Goal: Task Accomplishment & Management: Use online tool/utility

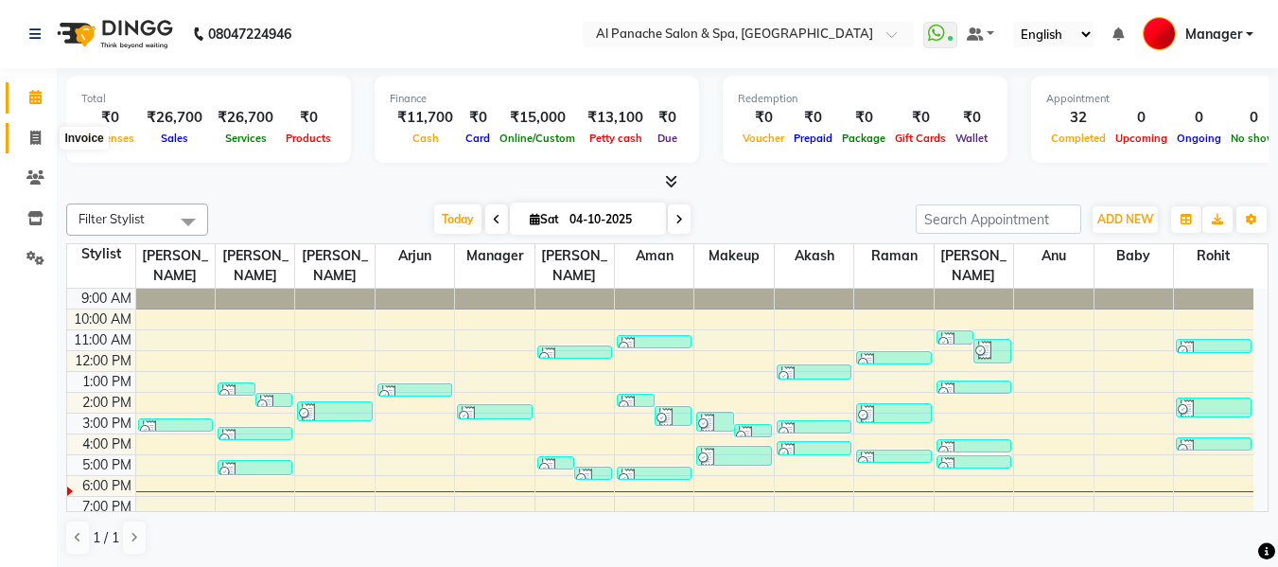
click at [30, 142] on icon at bounding box center [35, 138] width 10 height 14
select select "service"
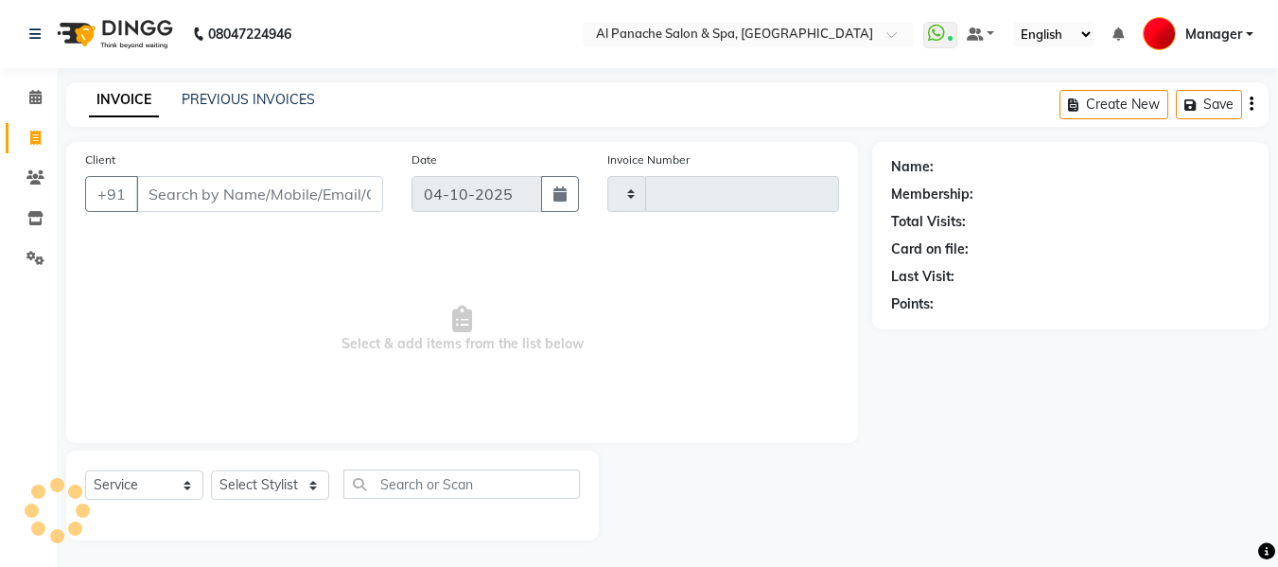
type input "2610"
select select "751"
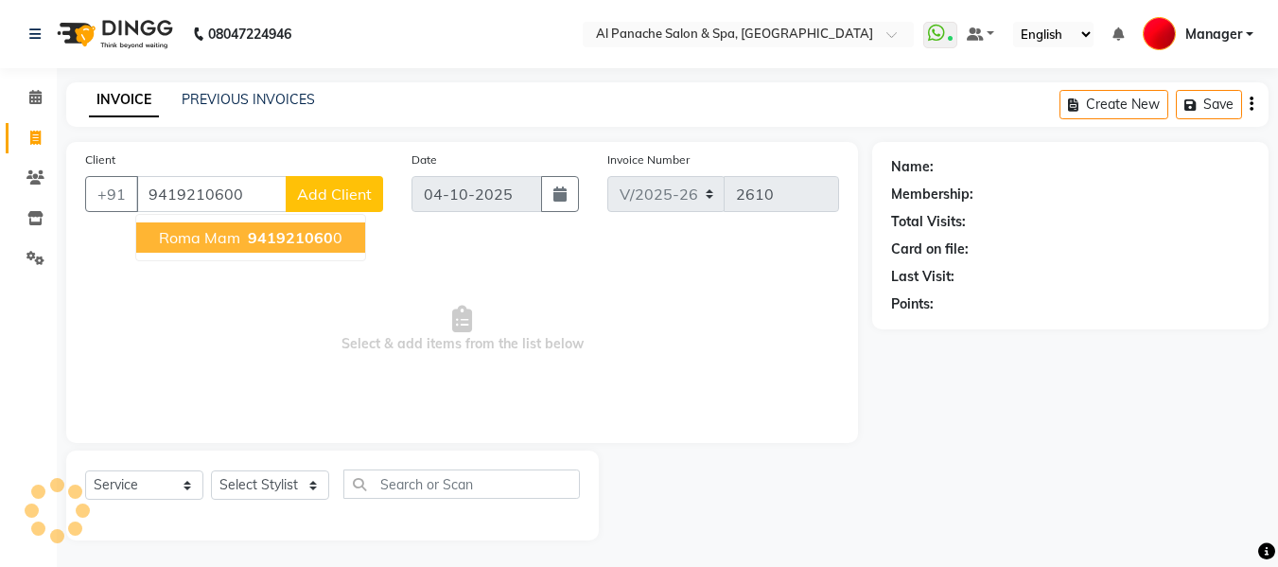
type input "9419210600"
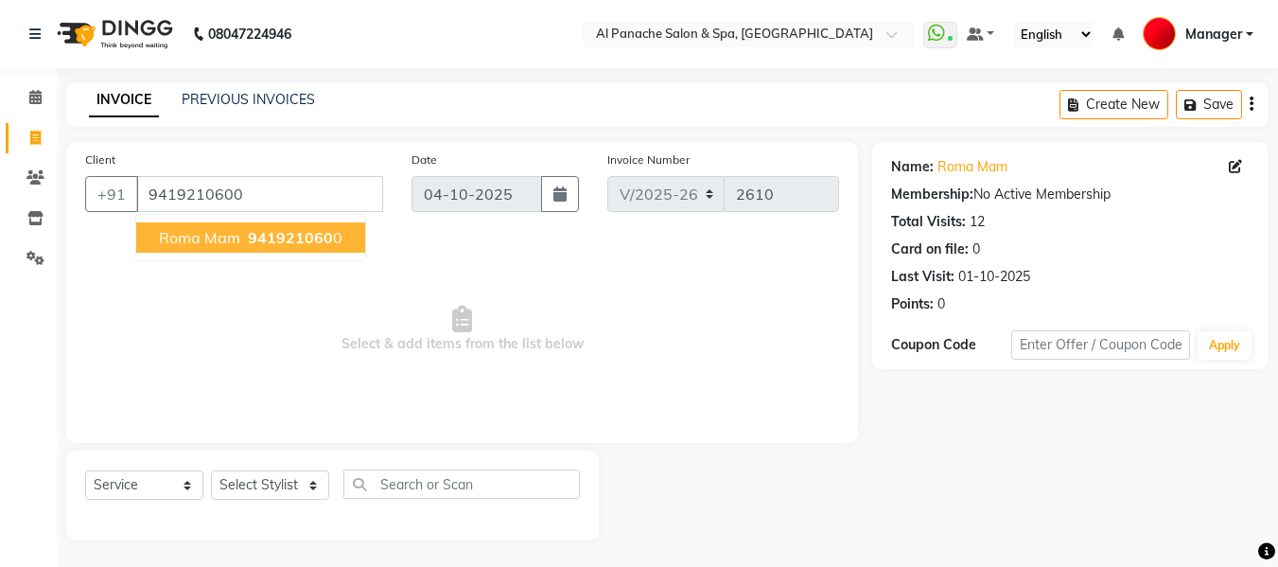
click at [310, 236] on span "941921060" at bounding box center [290, 237] width 85 height 19
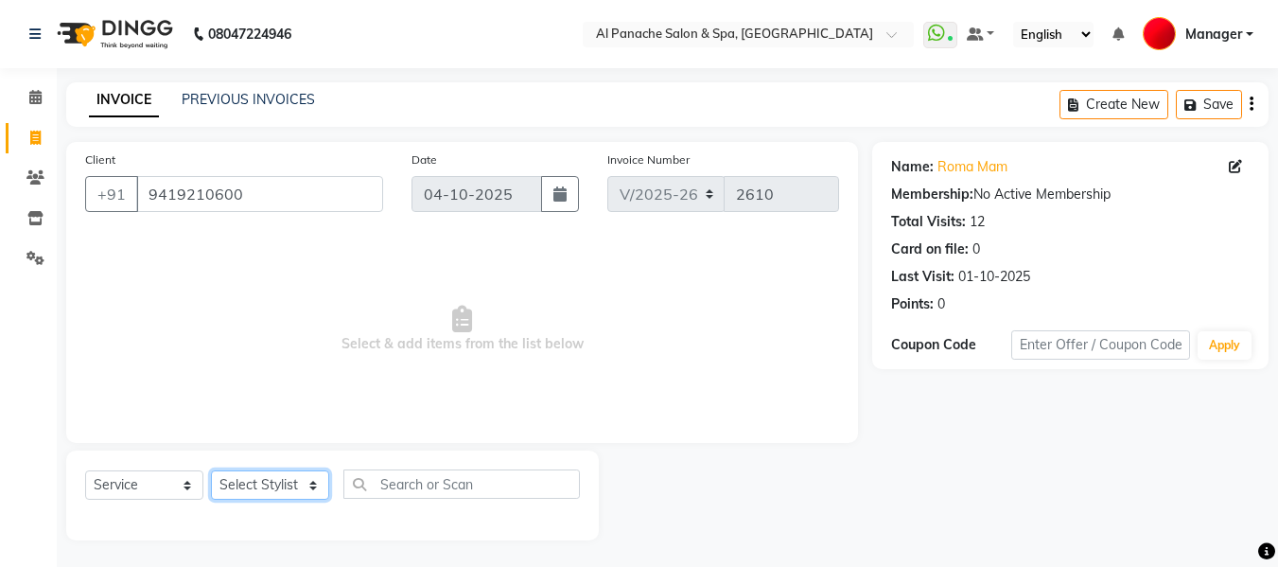
click at [289, 484] on select "Select Stylist [PERSON_NAME] [PERSON_NAME] Baby [PERSON_NAME] Makeup Manager [P…" at bounding box center [270, 484] width 118 height 29
select select "66322"
click at [211, 470] on select "Select Stylist [PERSON_NAME] [PERSON_NAME] Baby [PERSON_NAME] Makeup Manager [P…" at bounding box center [270, 484] width 118 height 29
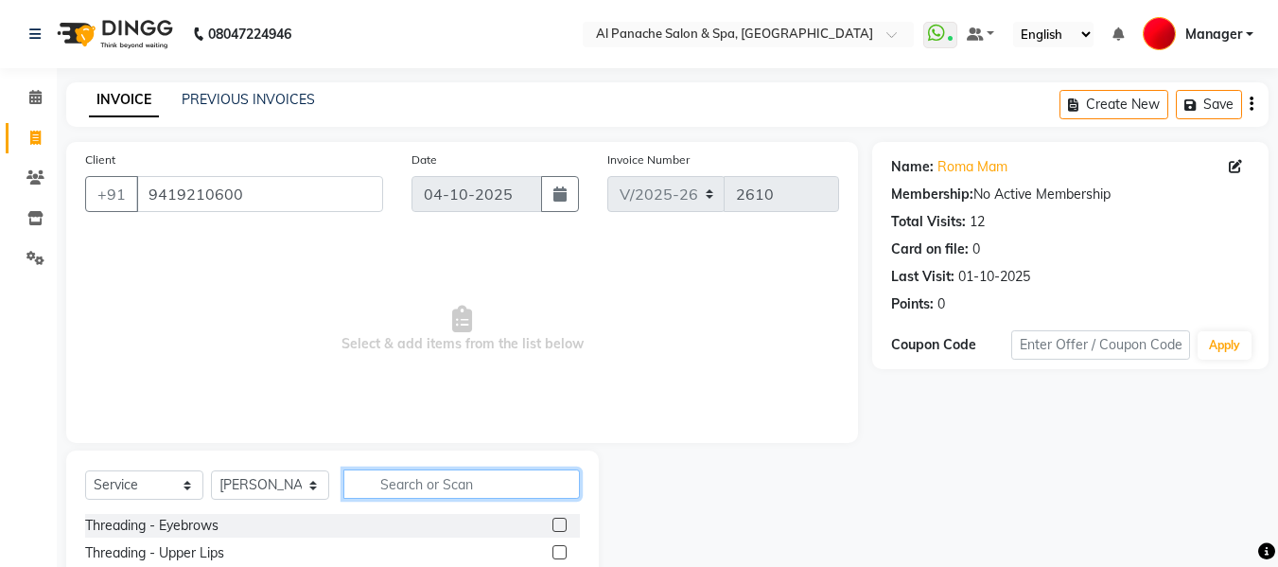
click at [415, 483] on input "text" at bounding box center [461, 483] width 236 height 29
type input "pack"
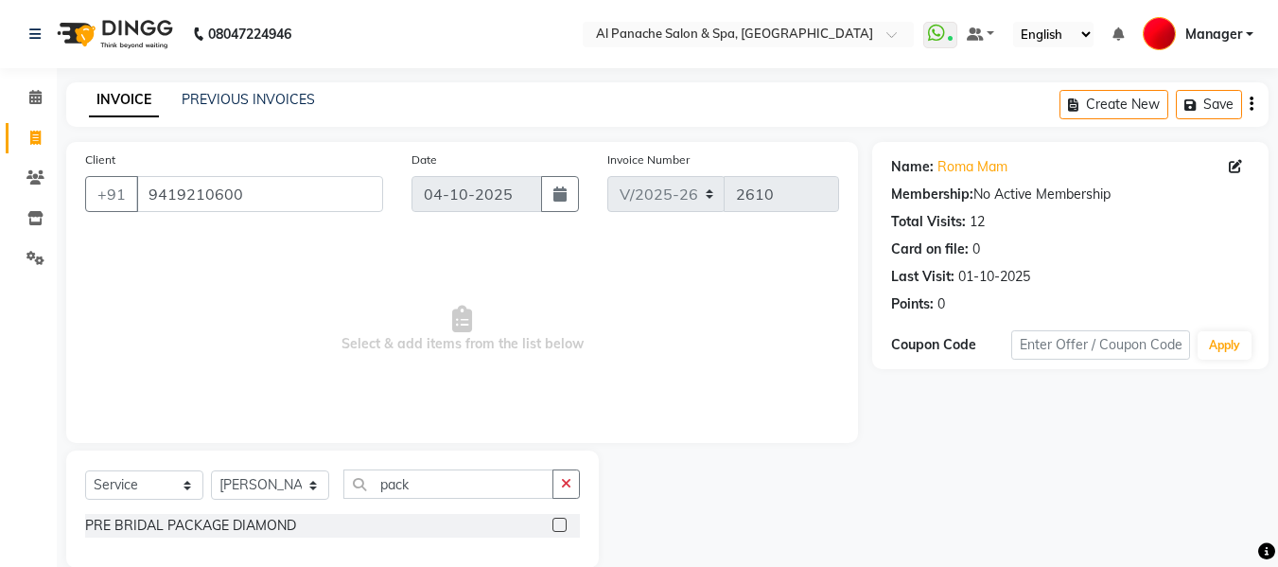
click at [560, 521] on label at bounding box center [559, 524] width 14 height 14
click at [560, 521] on input "checkbox" at bounding box center [558, 525] width 12 height 12
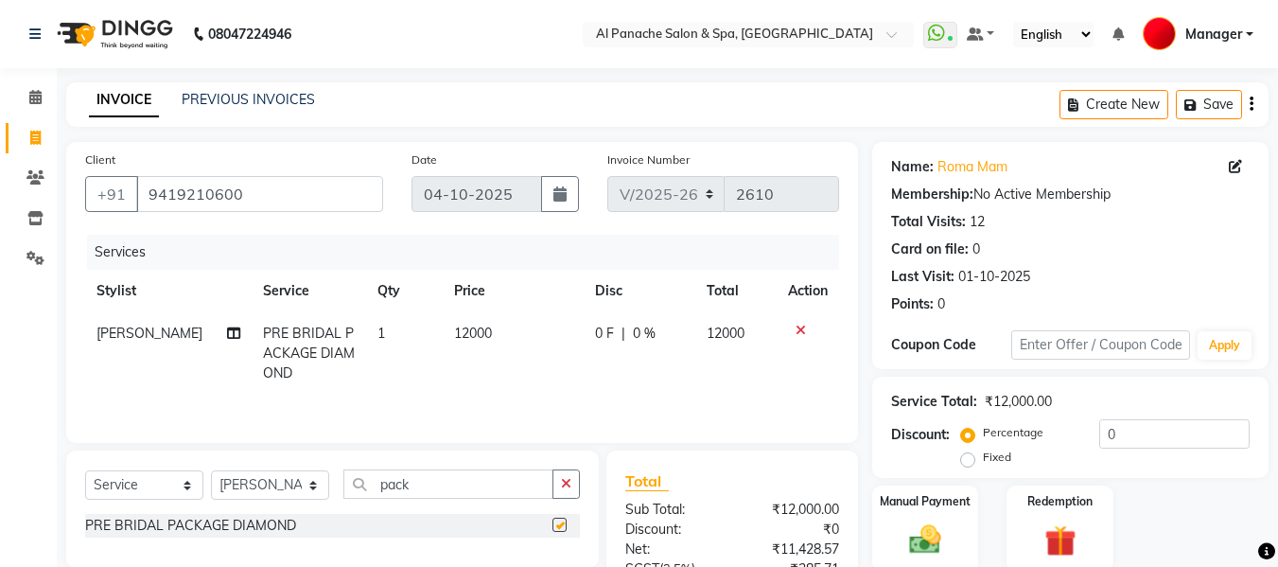
checkbox input "false"
click at [455, 332] on span "12000" at bounding box center [473, 332] width 38 height 17
select select "66322"
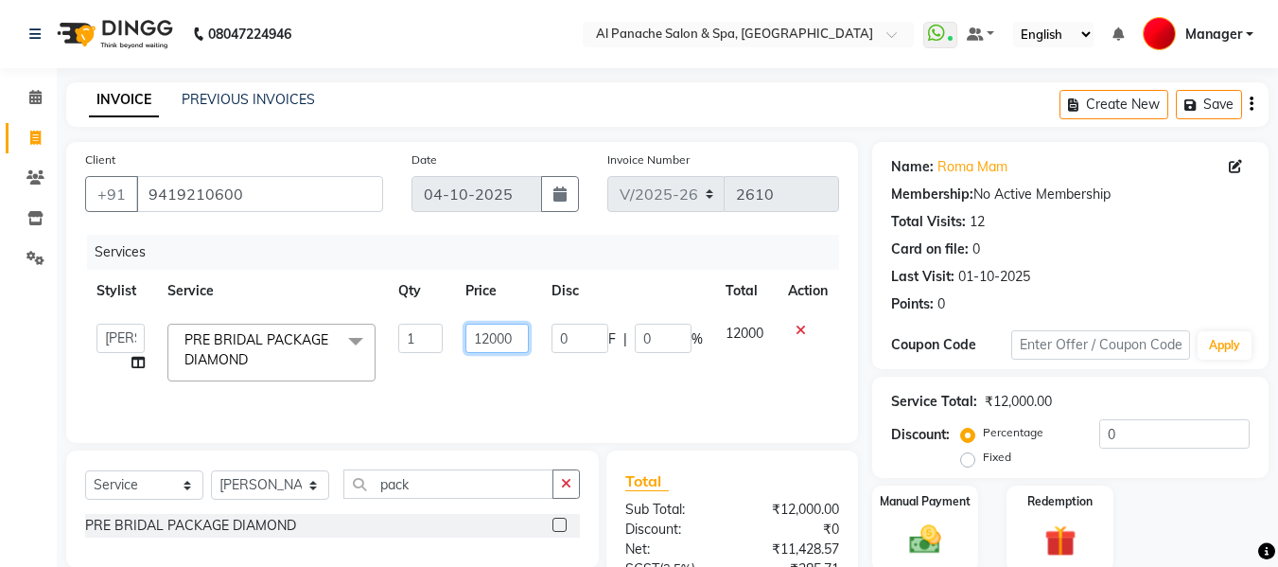
click at [482, 343] on input "12000" at bounding box center [496, 337] width 63 height 29
type input "2000"
click at [917, 525] on img at bounding box center [925, 539] width 53 height 38
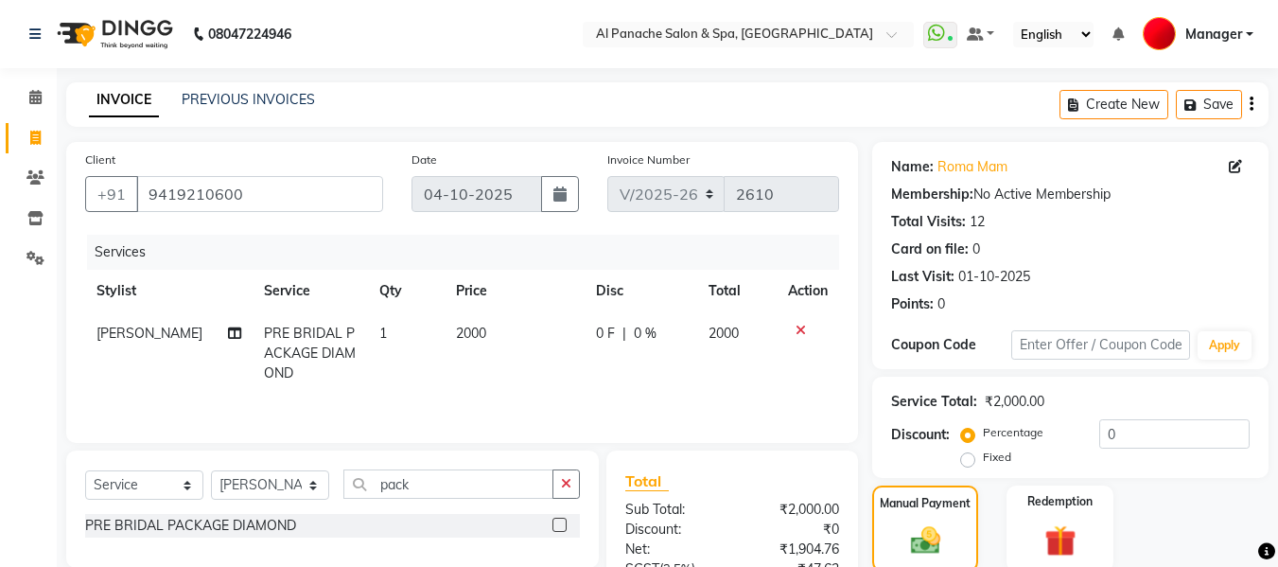
scroll to position [193, 0]
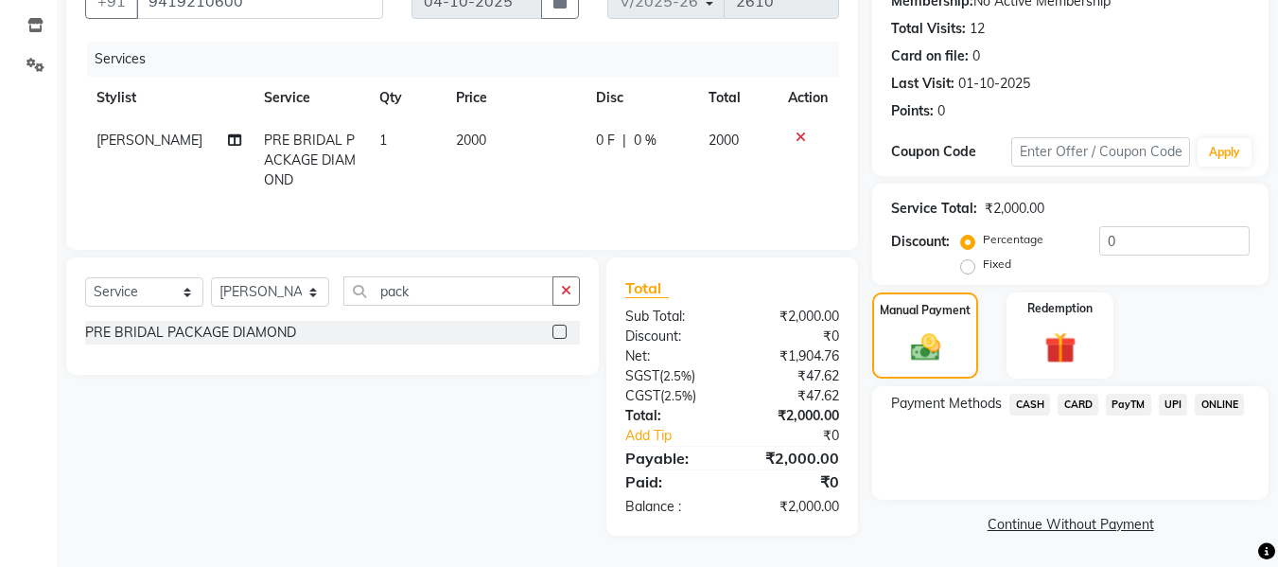
click at [1027, 393] on span "CASH" at bounding box center [1029, 404] width 41 height 22
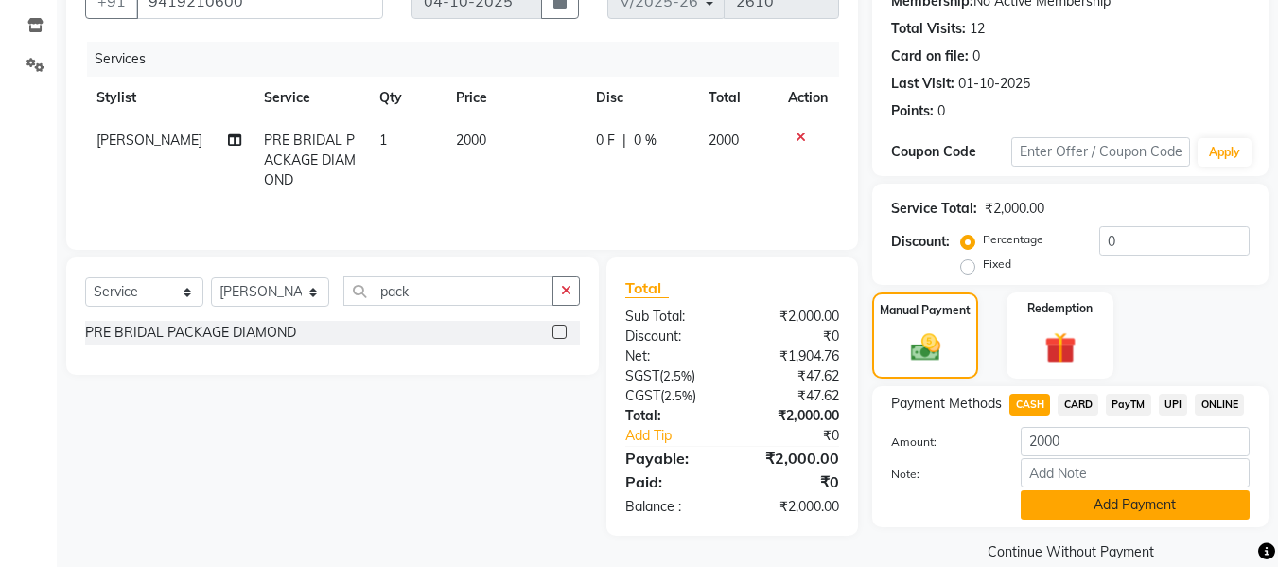
click at [1125, 502] on button "Add Payment" at bounding box center [1135, 504] width 229 height 29
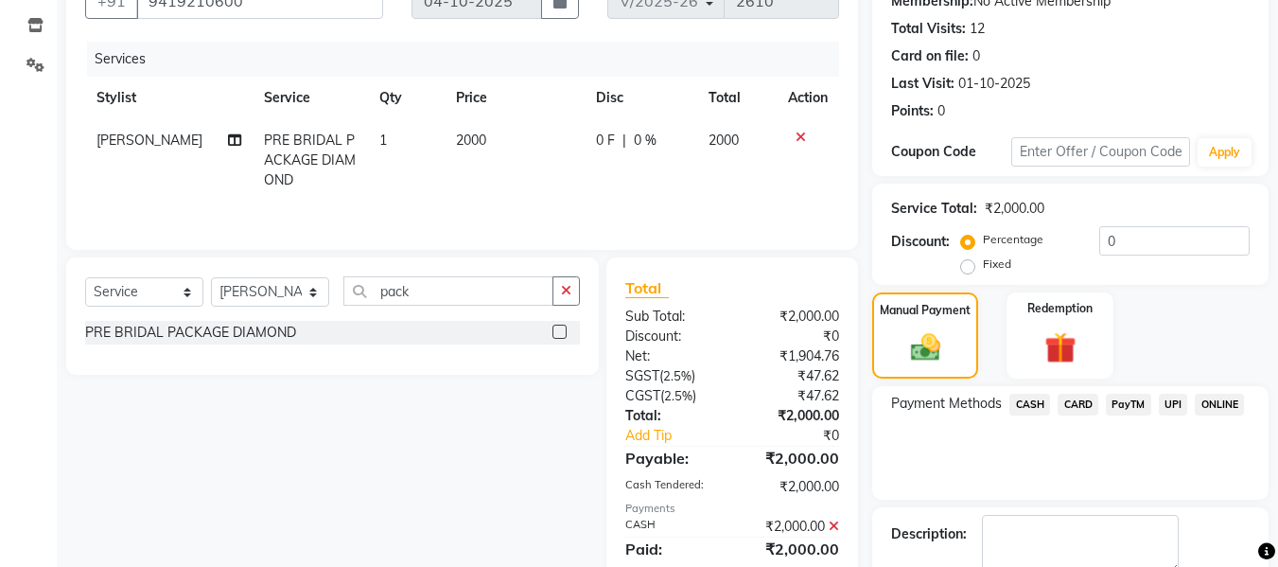
scroll to position [300, 0]
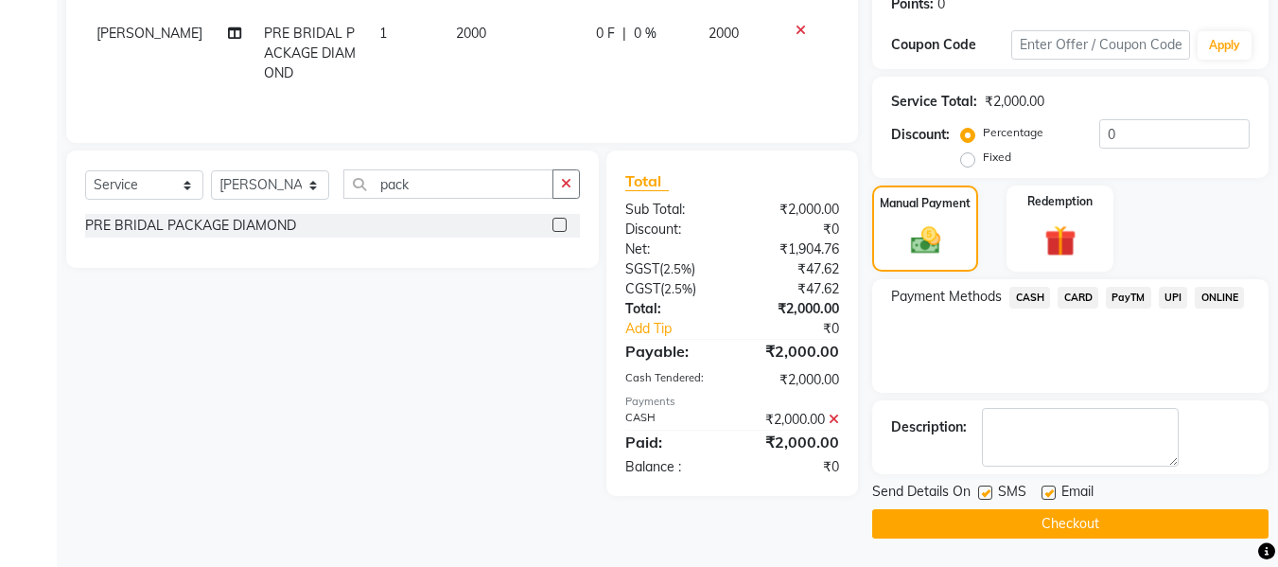
click at [1170, 525] on button "Checkout" at bounding box center [1070, 523] width 396 height 29
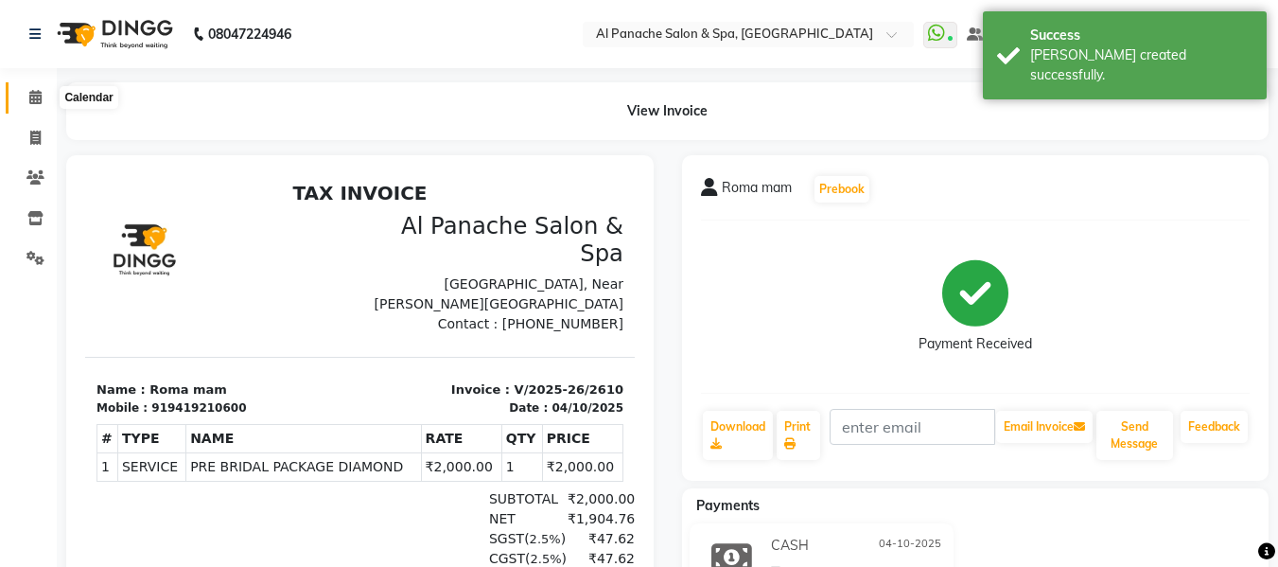
click at [29, 105] on span at bounding box center [35, 98] width 33 height 22
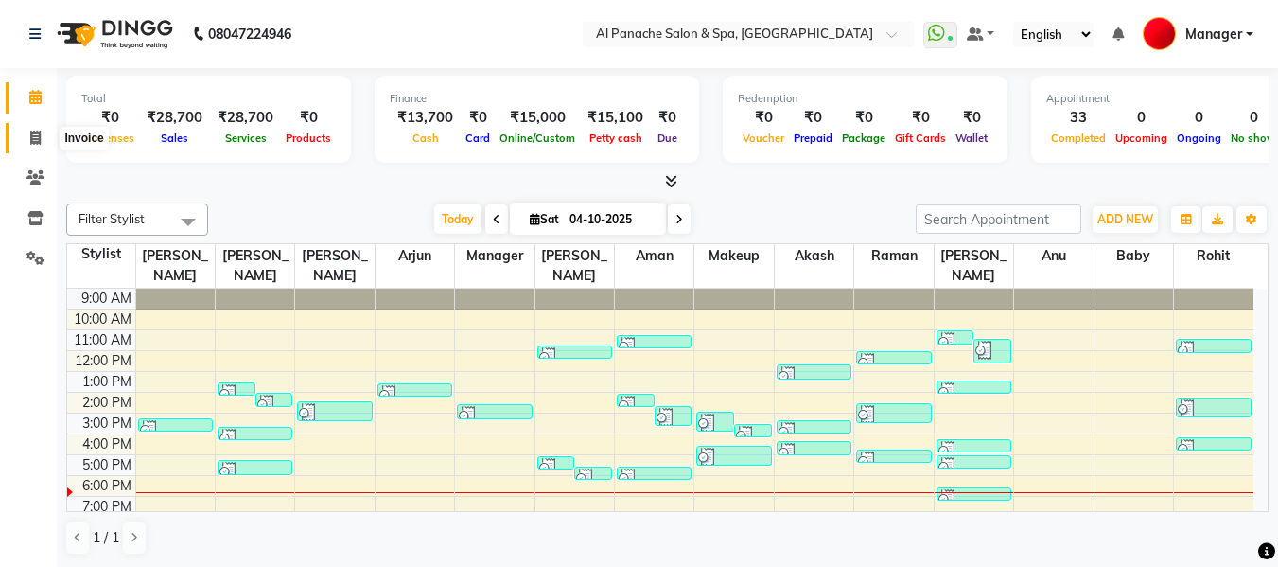
click at [26, 145] on span at bounding box center [35, 139] width 33 height 22
select select "service"
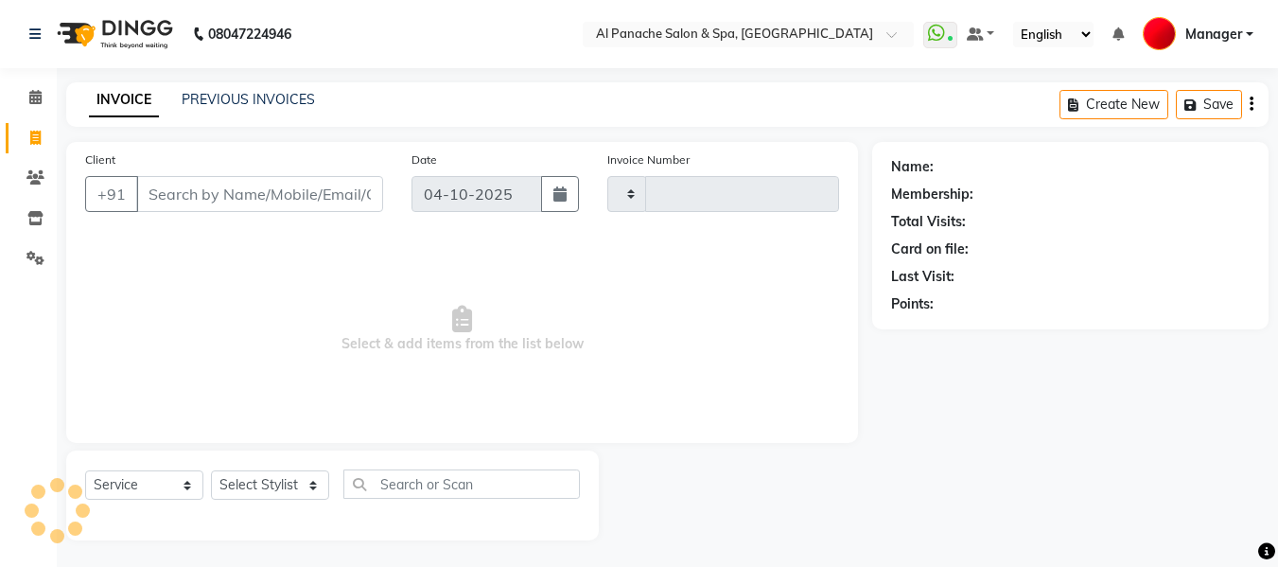
type input "2611"
select select "751"
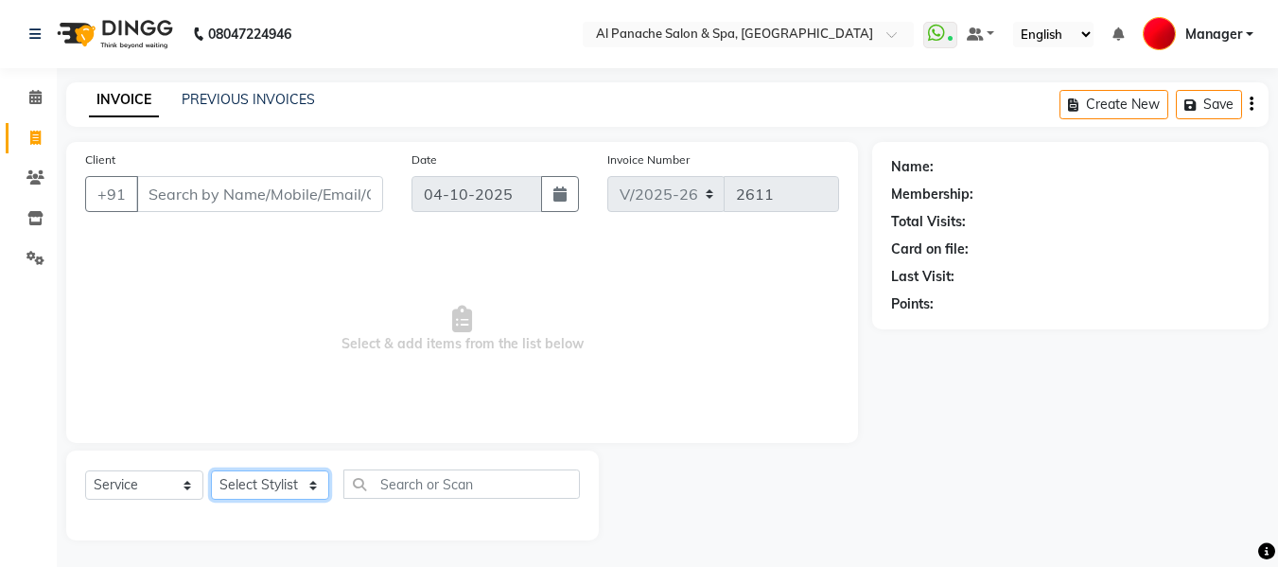
click at [276, 485] on select "Select Stylist [PERSON_NAME] [PERSON_NAME] Baby [PERSON_NAME] Makeup Manager [P…" at bounding box center [270, 484] width 118 height 29
select select "63849"
click at [211, 470] on select "Select Stylist [PERSON_NAME] [PERSON_NAME] Baby [PERSON_NAME] Makeup Manager [P…" at bounding box center [270, 484] width 118 height 29
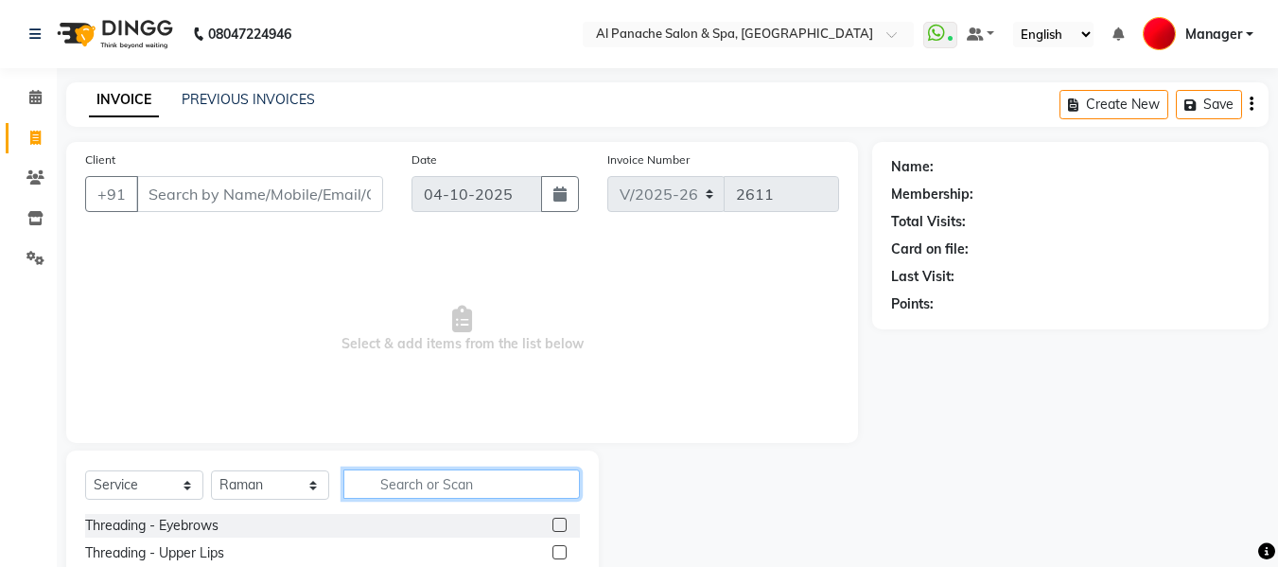
click at [422, 489] on input "text" at bounding box center [461, 483] width 236 height 29
type input "gent"
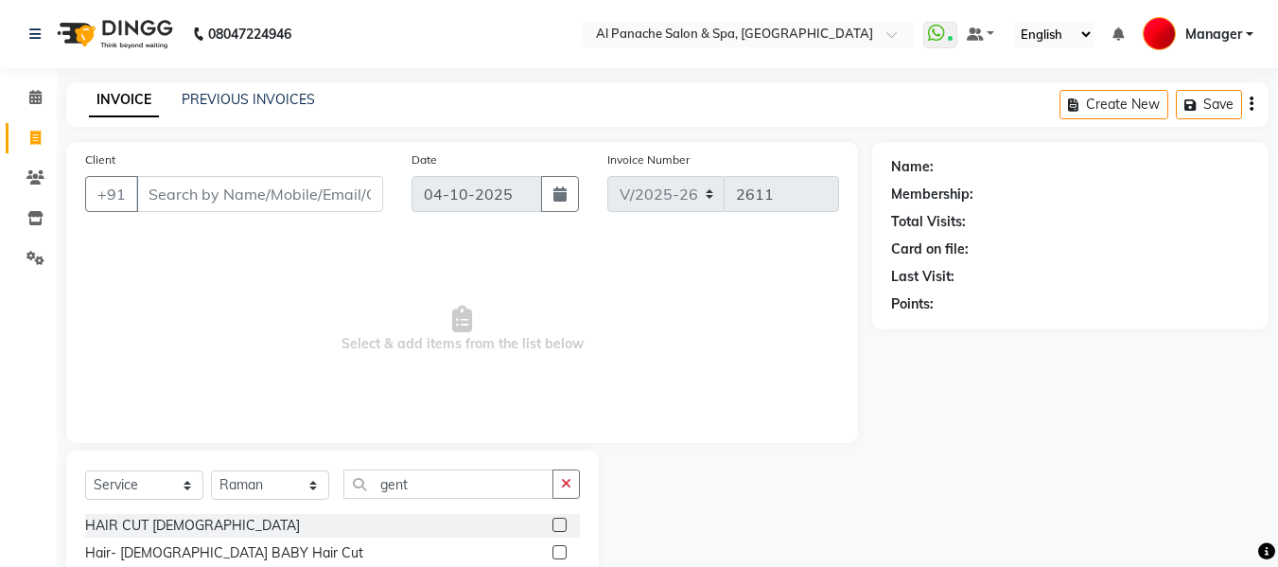
click at [563, 524] on label at bounding box center [559, 524] width 14 height 14
click at [563, 524] on input "checkbox" at bounding box center [558, 525] width 12 height 12
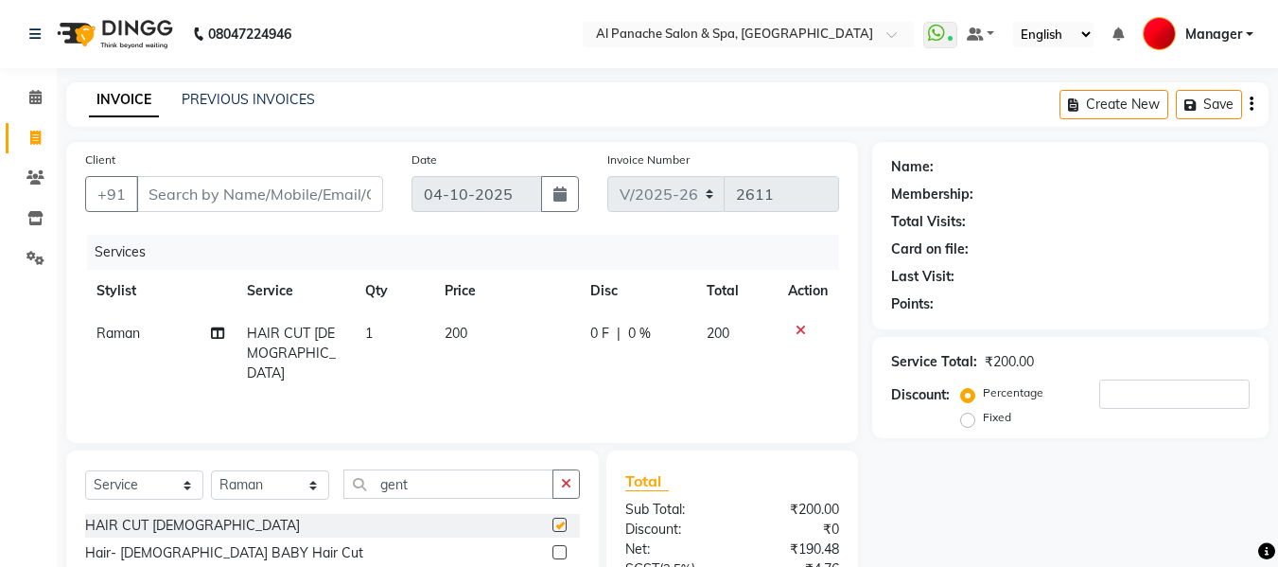
checkbox input "false"
click at [457, 333] on span "200" at bounding box center [456, 332] width 23 height 17
select select "63849"
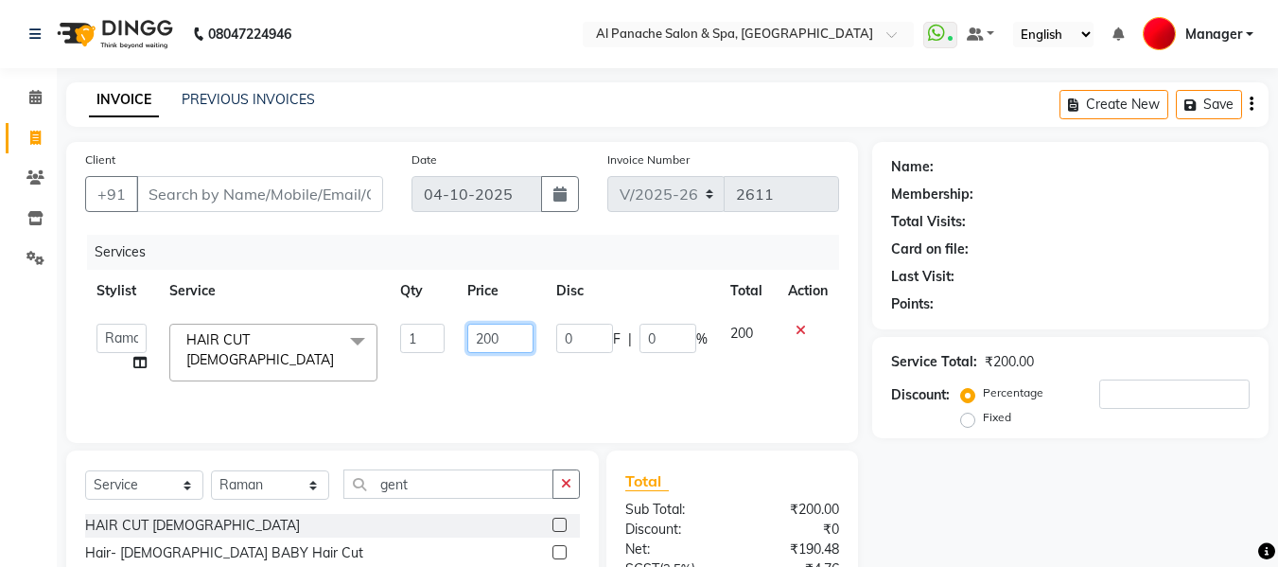
click at [491, 339] on input "200" at bounding box center [499, 337] width 65 height 29
type input "350"
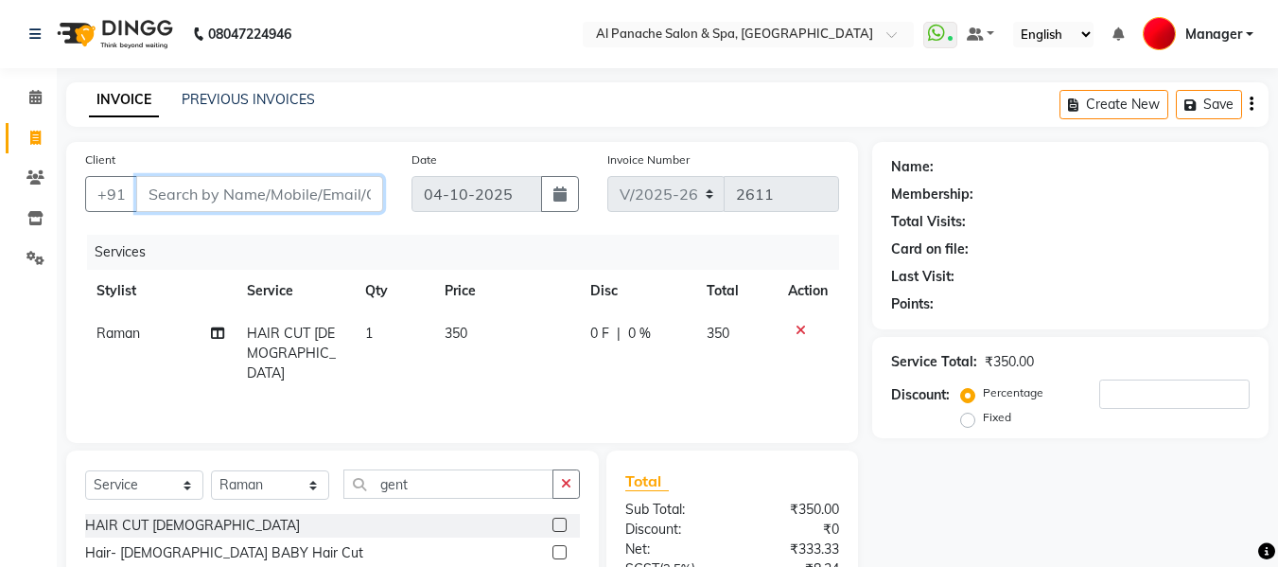
click at [282, 190] on input "Client" at bounding box center [259, 194] width 247 height 36
type input "p"
type input "0"
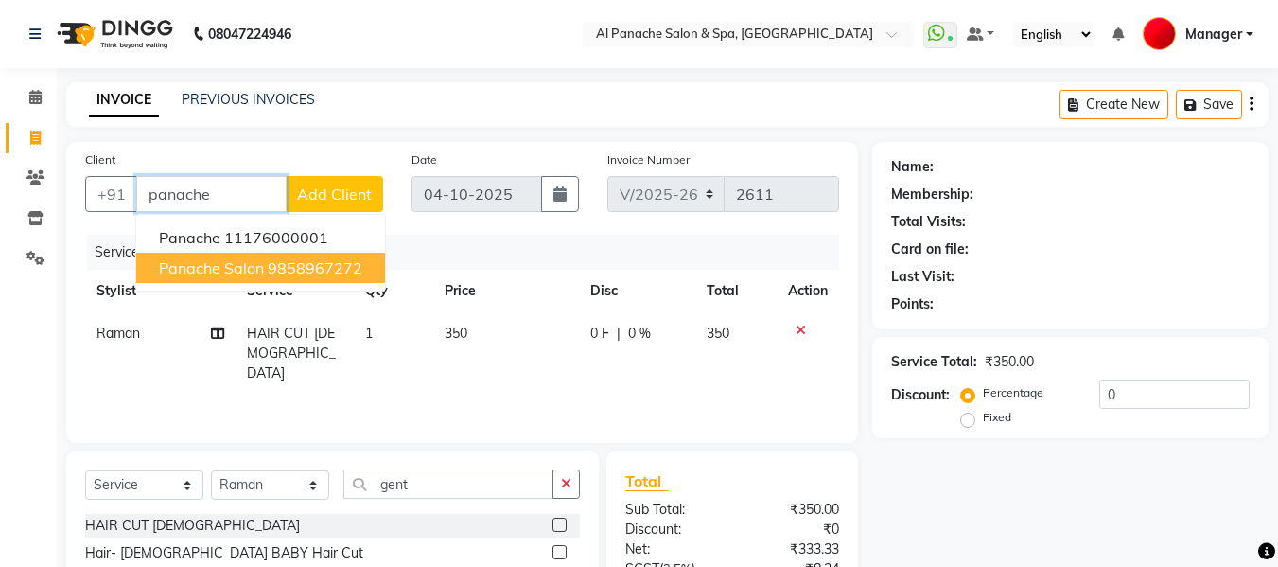
click at [312, 264] on ngb-highlight "9858967272" at bounding box center [315, 267] width 95 height 19
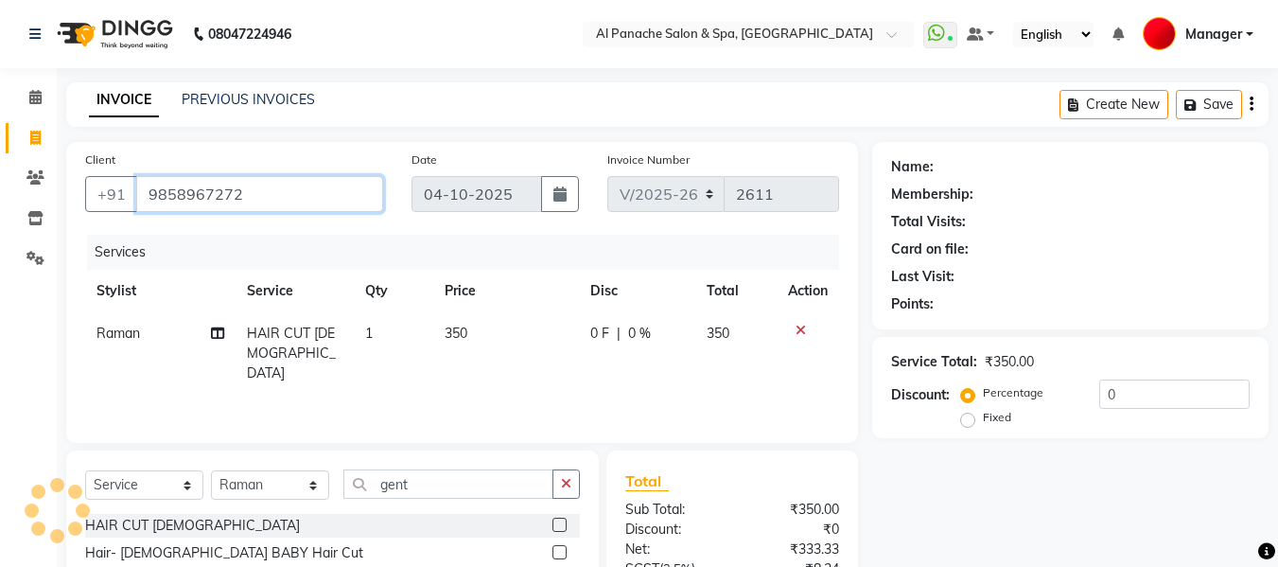
type input "9858967272"
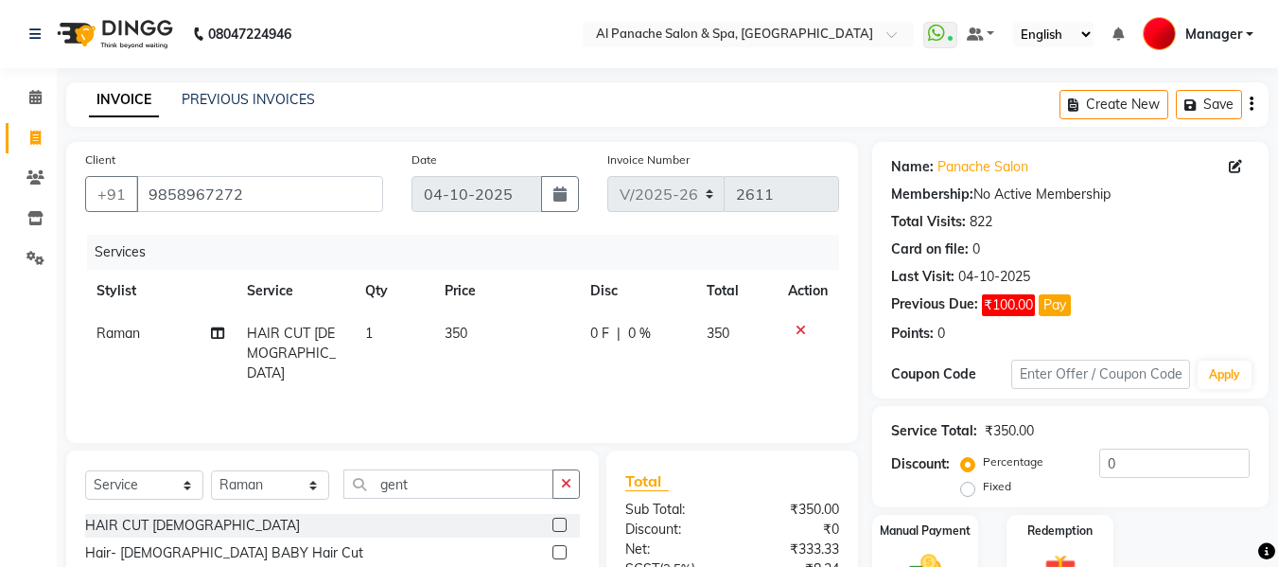
scroll to position [190, 0]
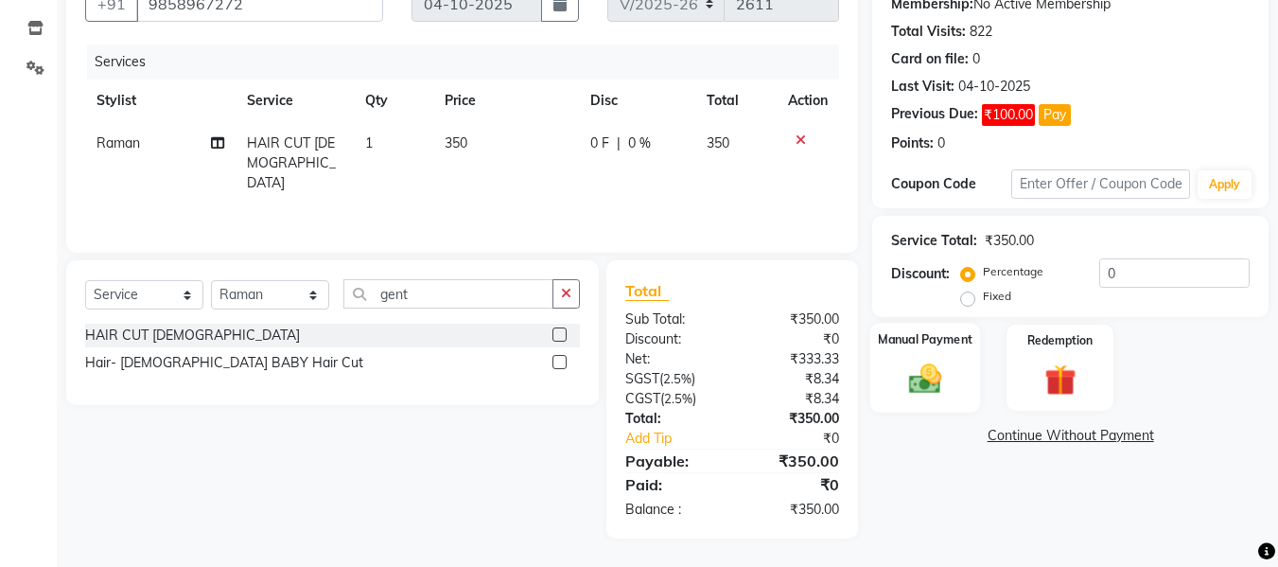
click at [927, 386] on img at bounding box center [925, 378] width 53 height 38
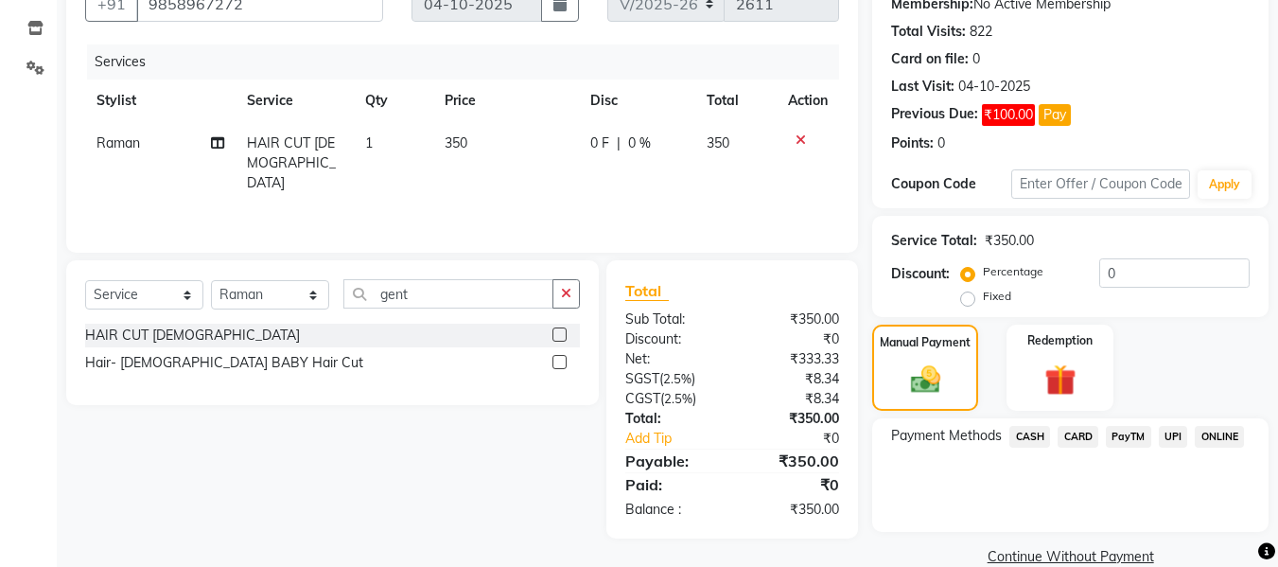
click at [1162, 433] on span "UPI" at bounding box center [1173, 437] width 29 height 22
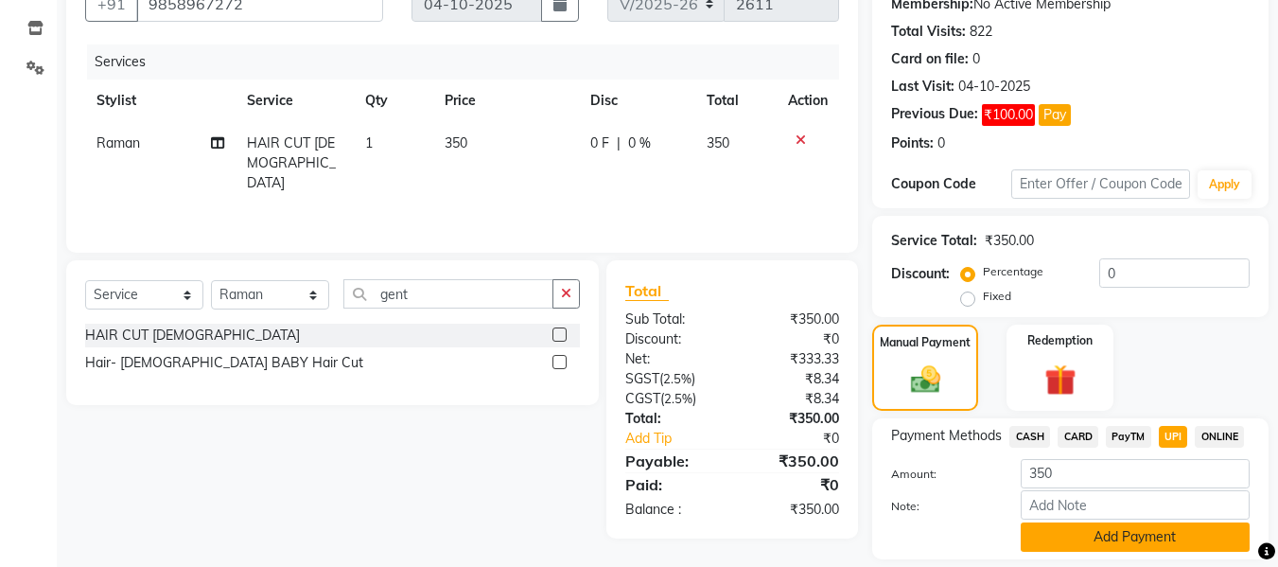
click at [1115, 539] on button "Add Payment" at bounding box center [1135, 536] width 229 height 29
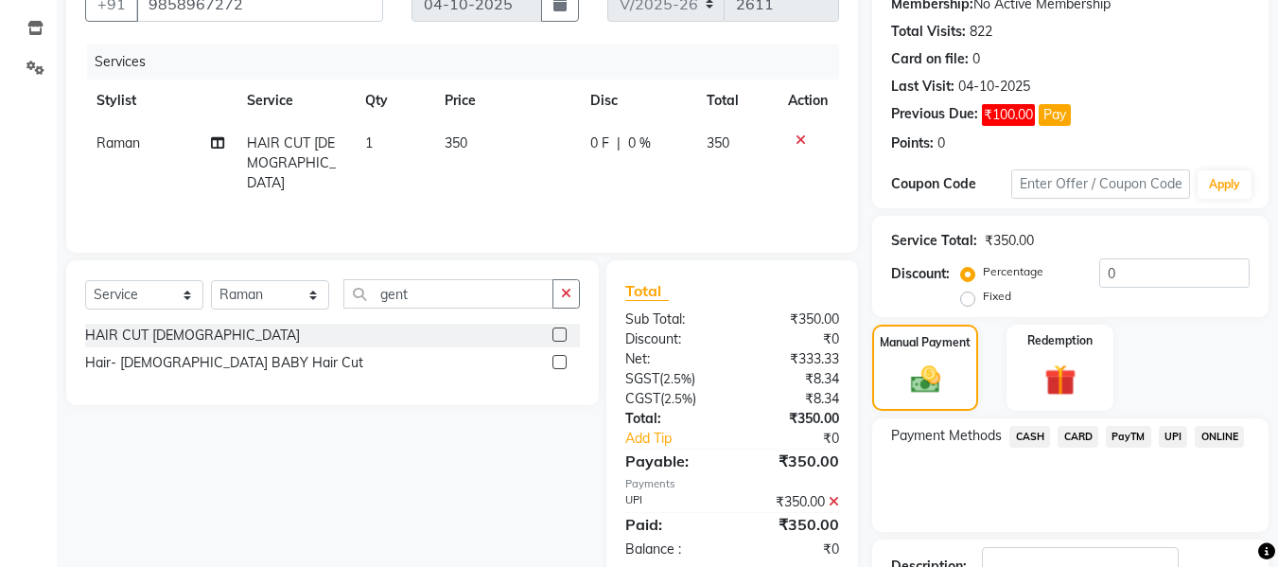
scroll to position [329, 0]
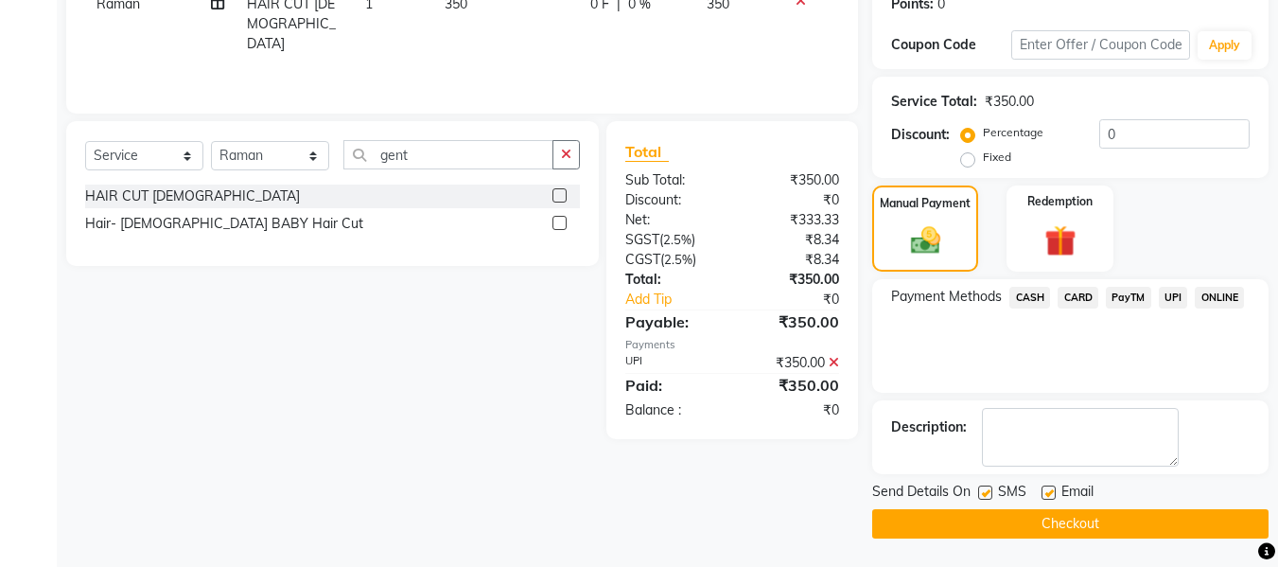
click at [1110, 523] on button "Checkout" at bounding box center [1070, 523] width 396 height 29
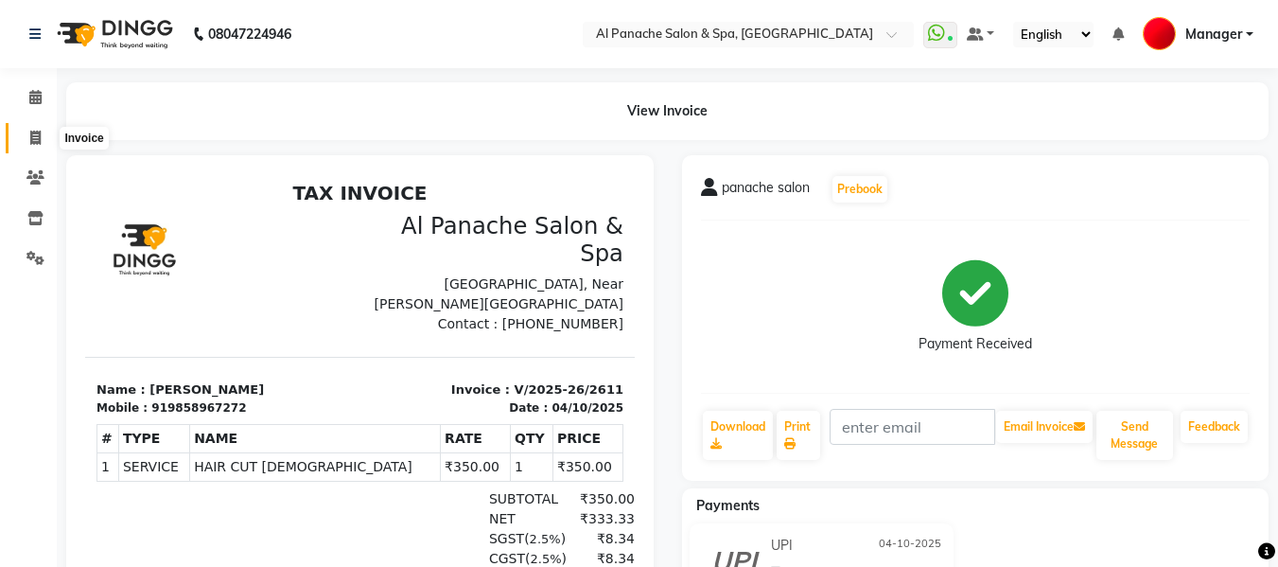
click at [28, 140] on span at bounding box center [35, 139] width 33 height 22
select select "service"
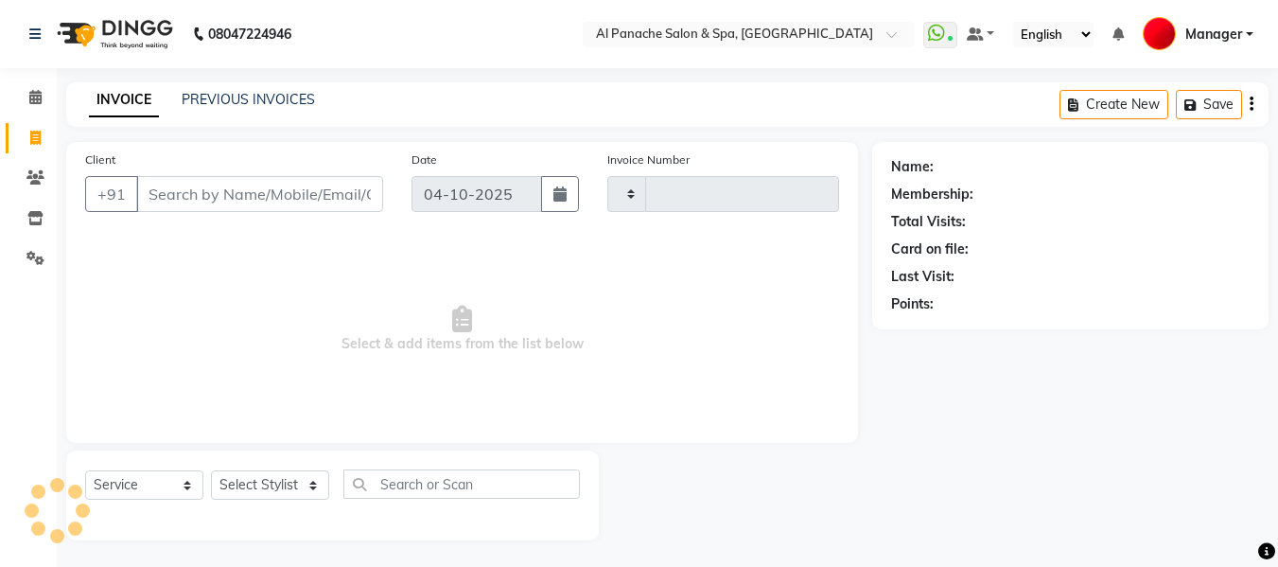
scroll to position [2, 0]
select select "751"
type input "2612"
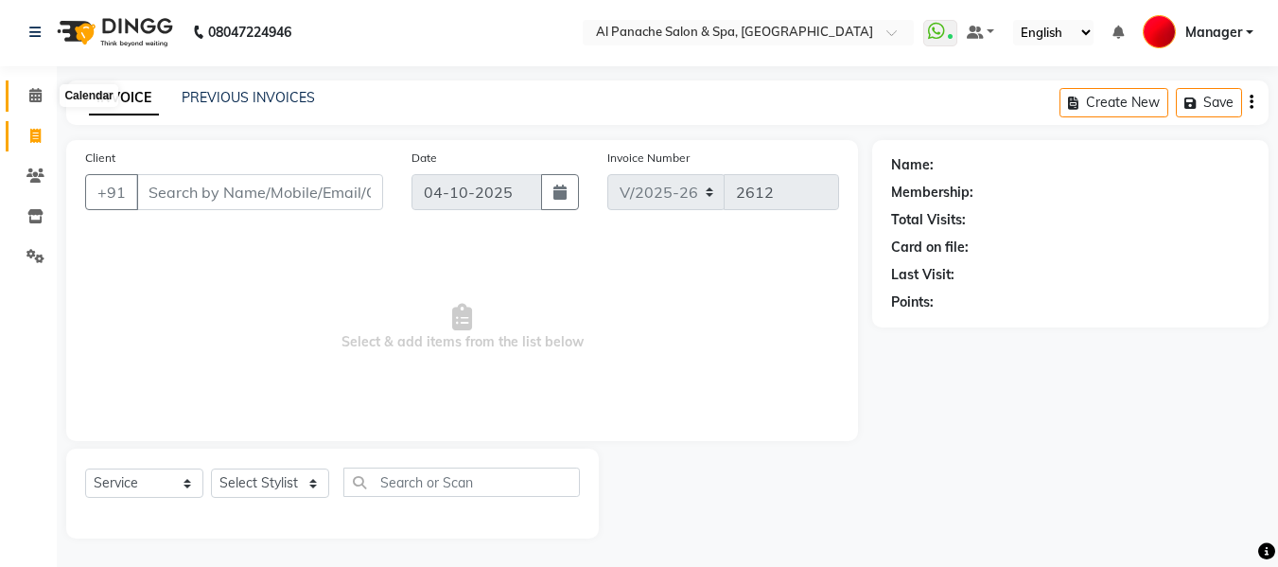
click at [39, 94] on icon at bounding box center [35, 95] width 12 height 14
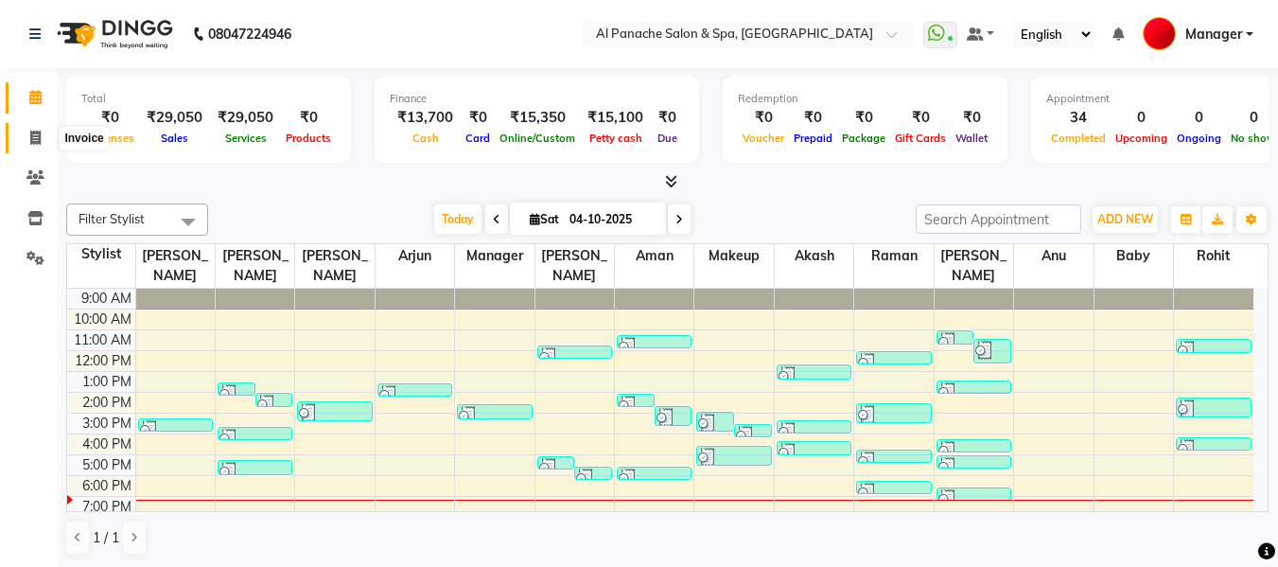
click at [26, 148] on span at bounding box center [35, 139] width 33 height 22
select select "service"
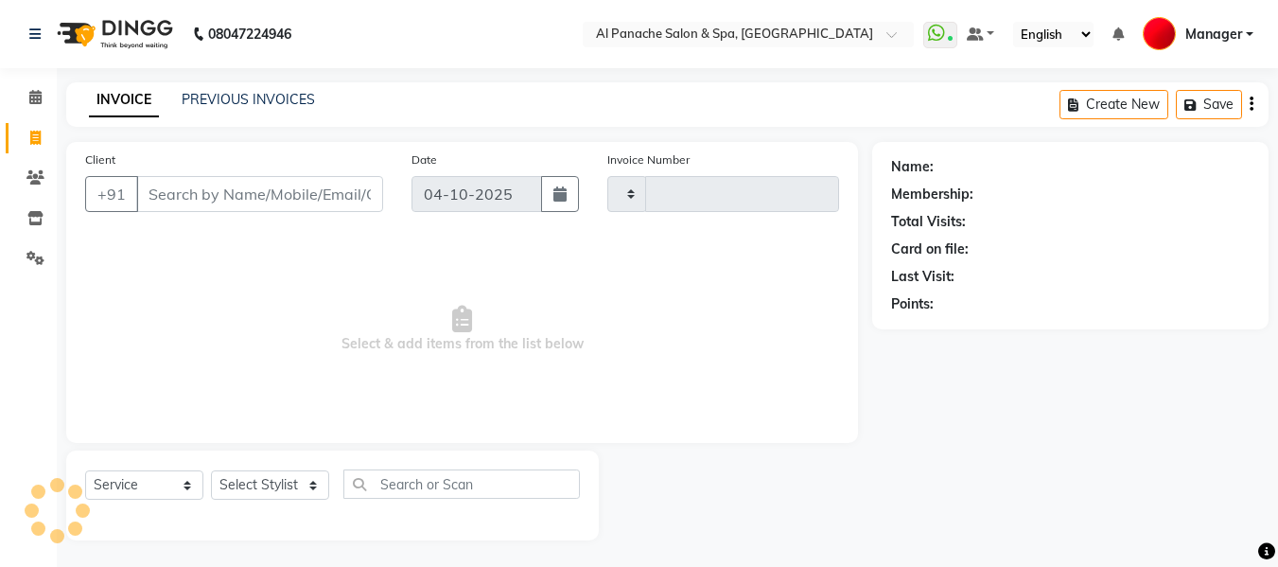
type input "2612"
select select "751"
click at [262, 200] on input "Client" at bounding box center [259, 194] width 247 height 36
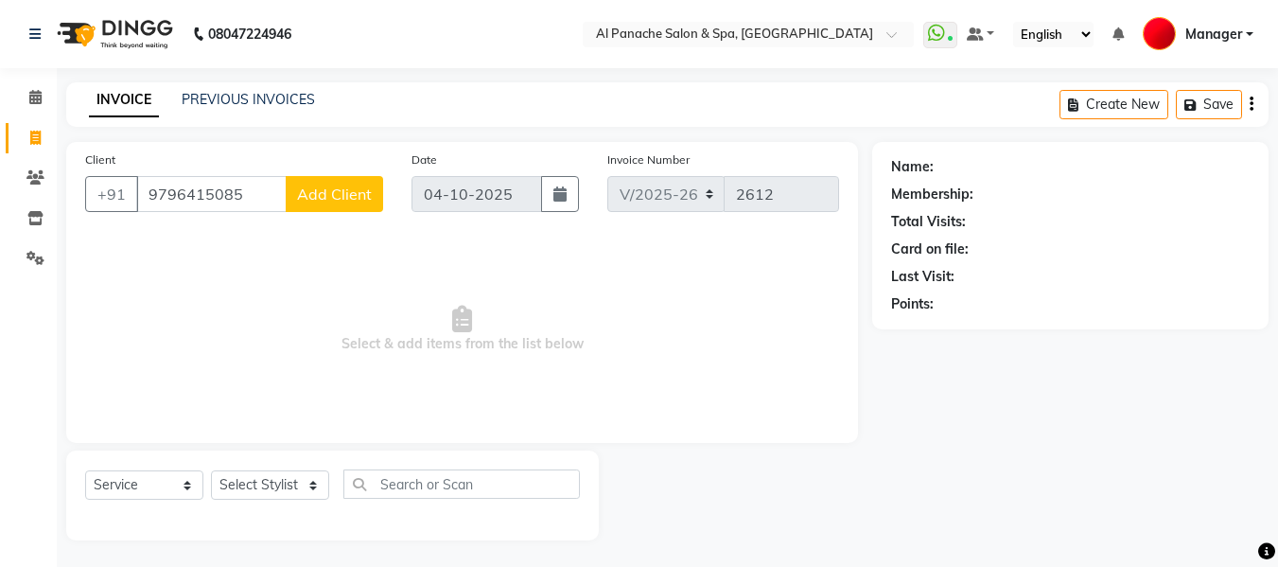
type input "9796415085"
click at [358, 194] on span "Add Client" at bounding box center [334, 193] width 75 height 19
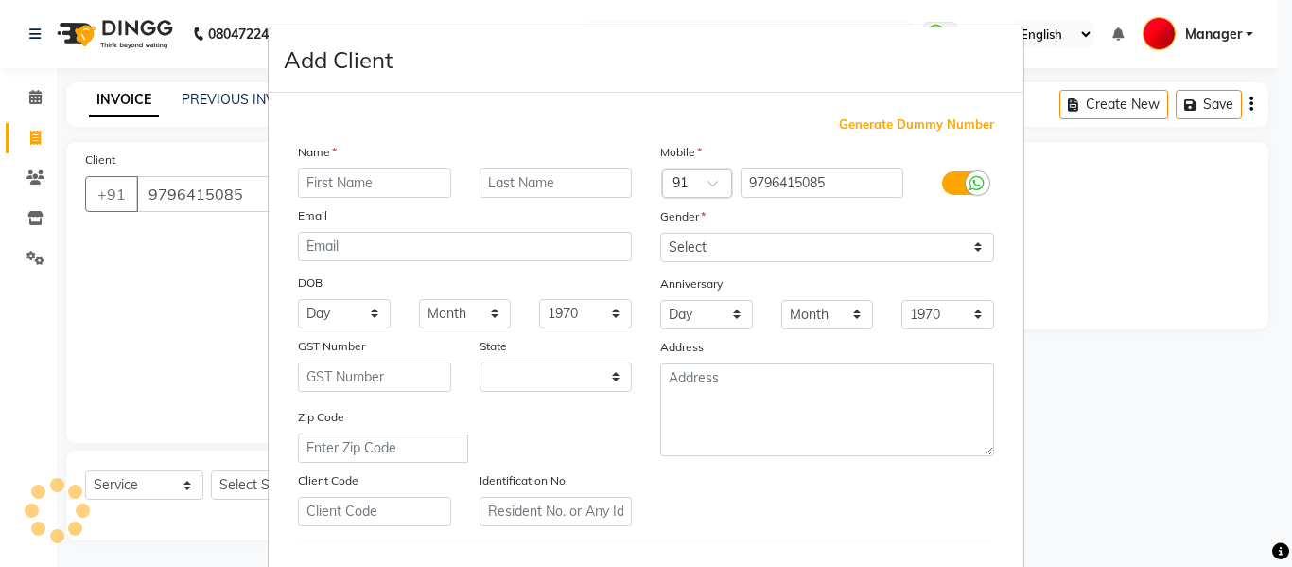
select select "15"
type input "[PERSON_NAME]"
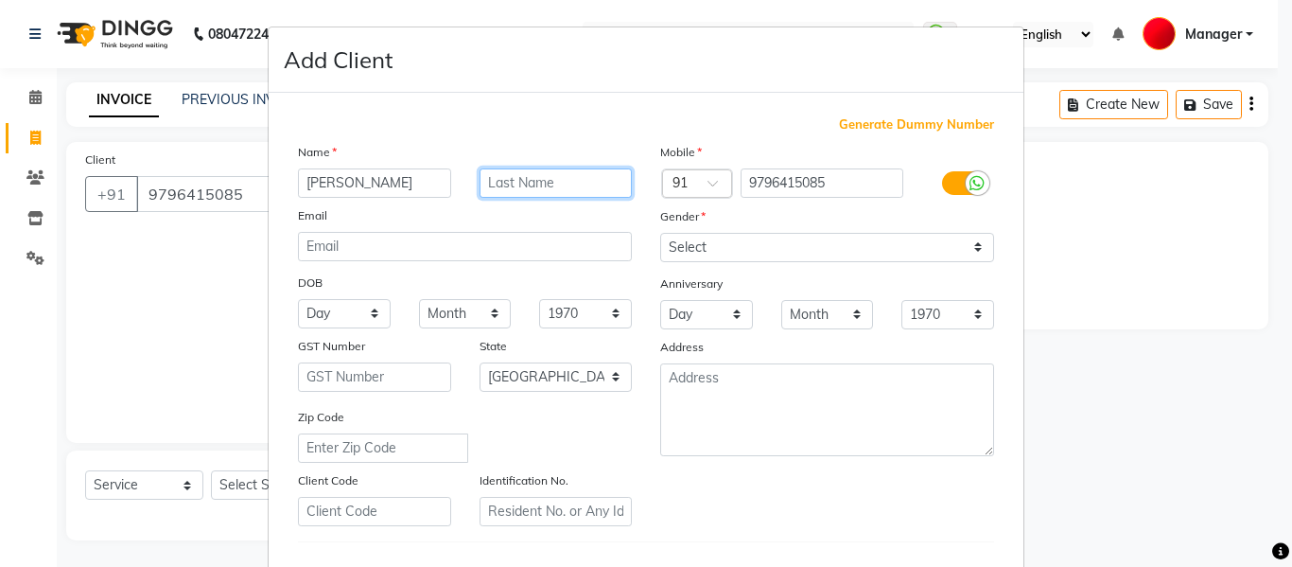
click at [552, 177] on input "text" at bounding box center [556, 182] width 153 height 29
type input "thapa"
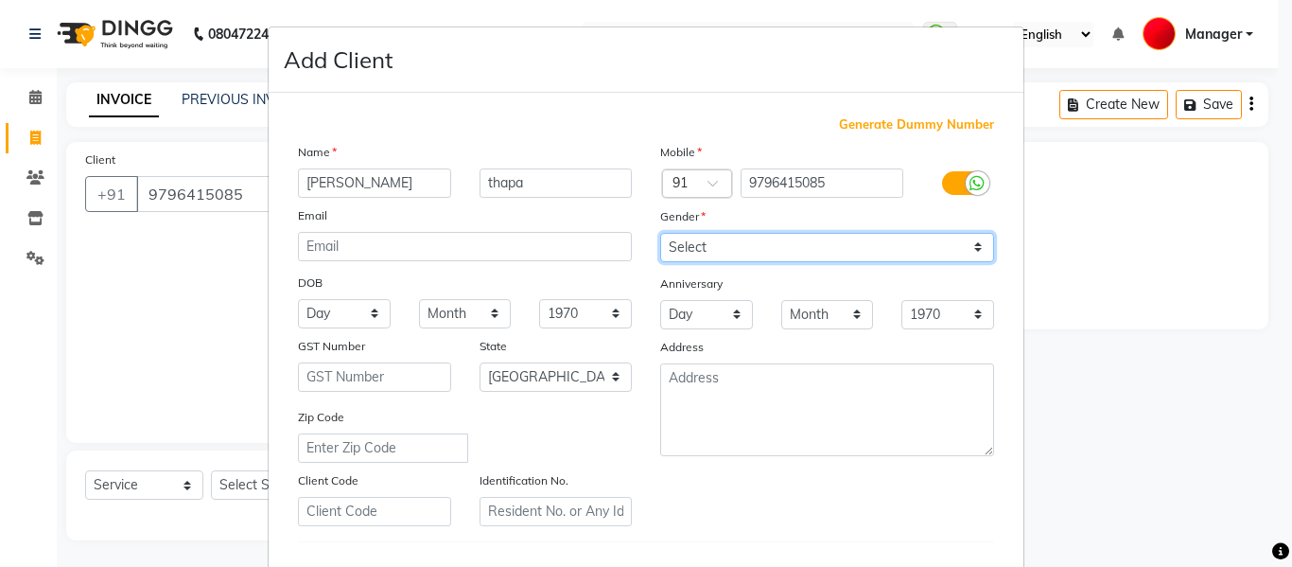
click at [699, 246] on select "Select [DEMOGRAPHIC_DATA] [DEMOGRAPHIC_DATA] Other Prefer Not To Say" at bounding box center [827, 247] width 334 height 29
select select "[DEMOGRAPHIC_DATA]"
click at [660, 233] on select "Select [DEMOGRAPHIC_DATA] [DEMOGRAPHIC_DATA] Other Prefer Not To Say" at bounding box center [827, 247] width 334 height 29
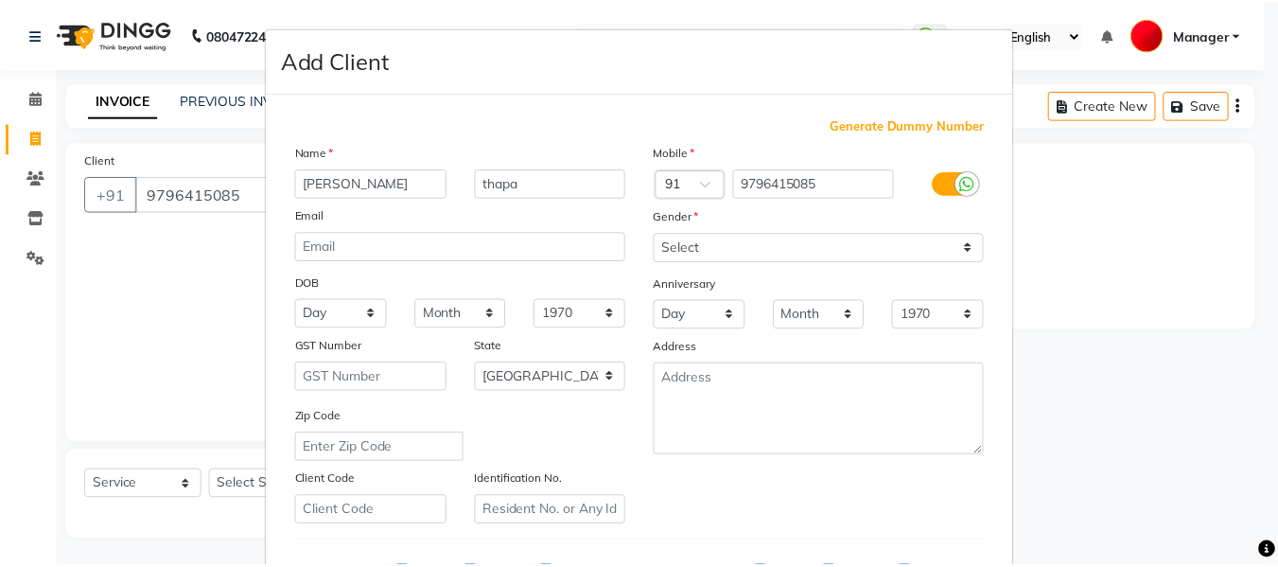
scroll to position [306, 0]
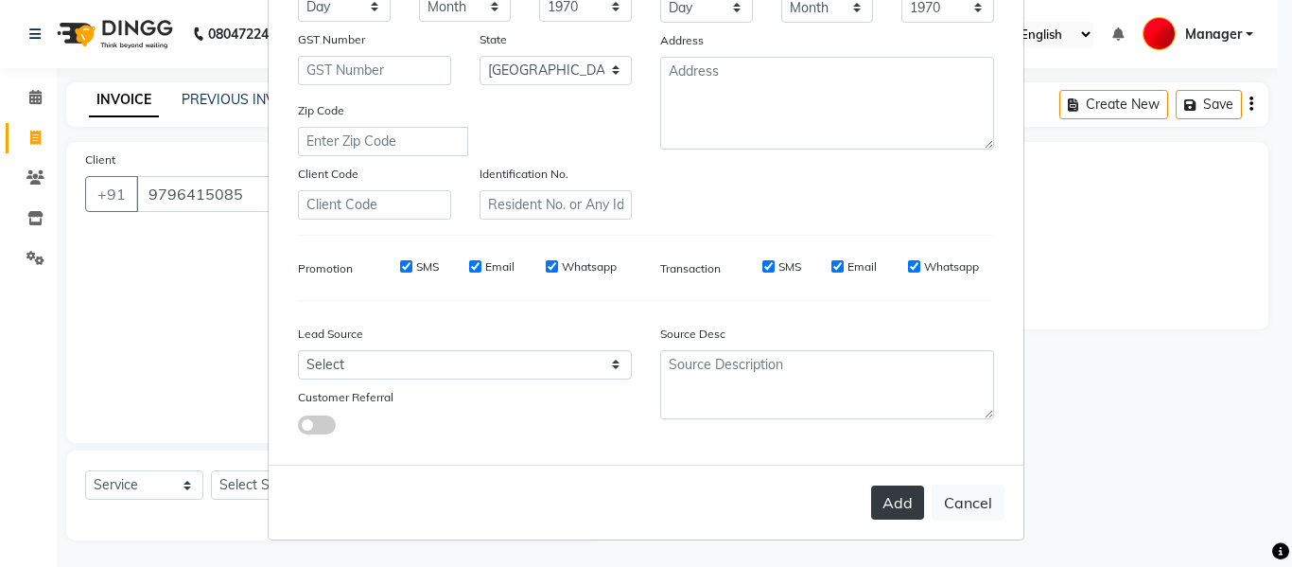
click at [904, 502] on button "Add" at bounding box center [897, 502] width 53 height 34
select select
select select "null"
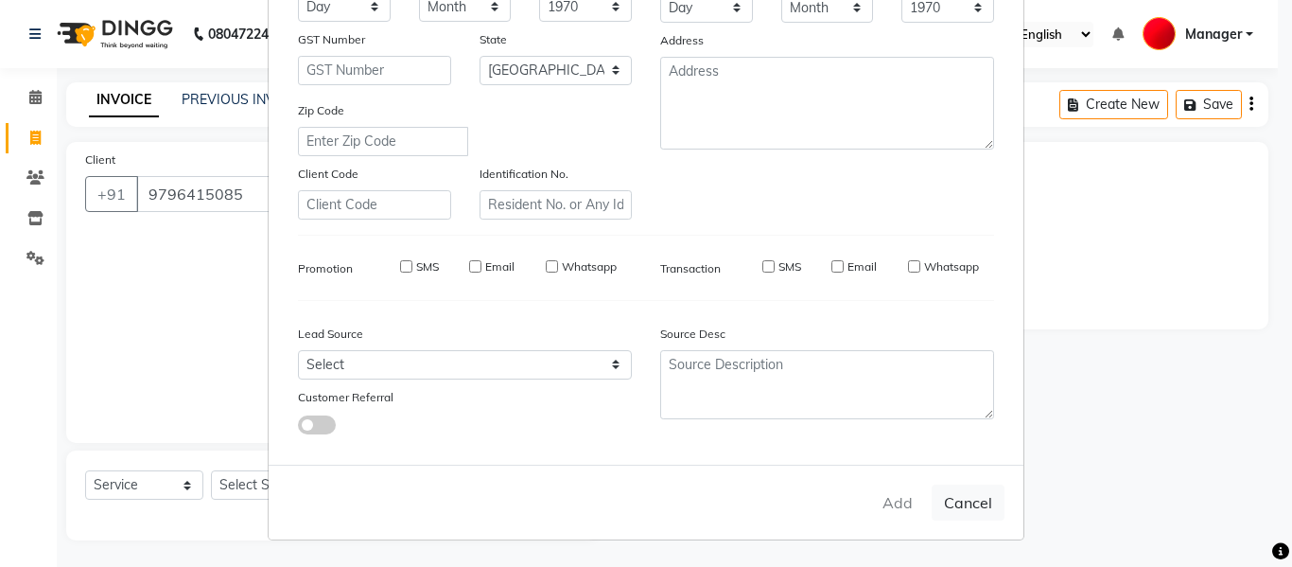
select select
checkbox input "false"
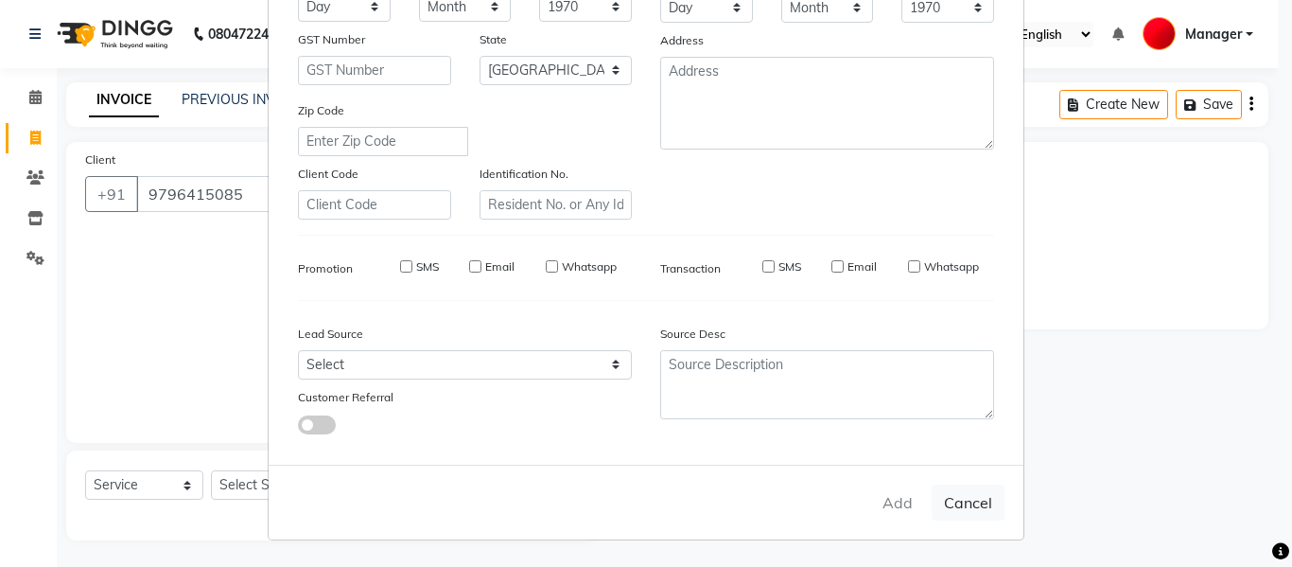
checkbox input "false"
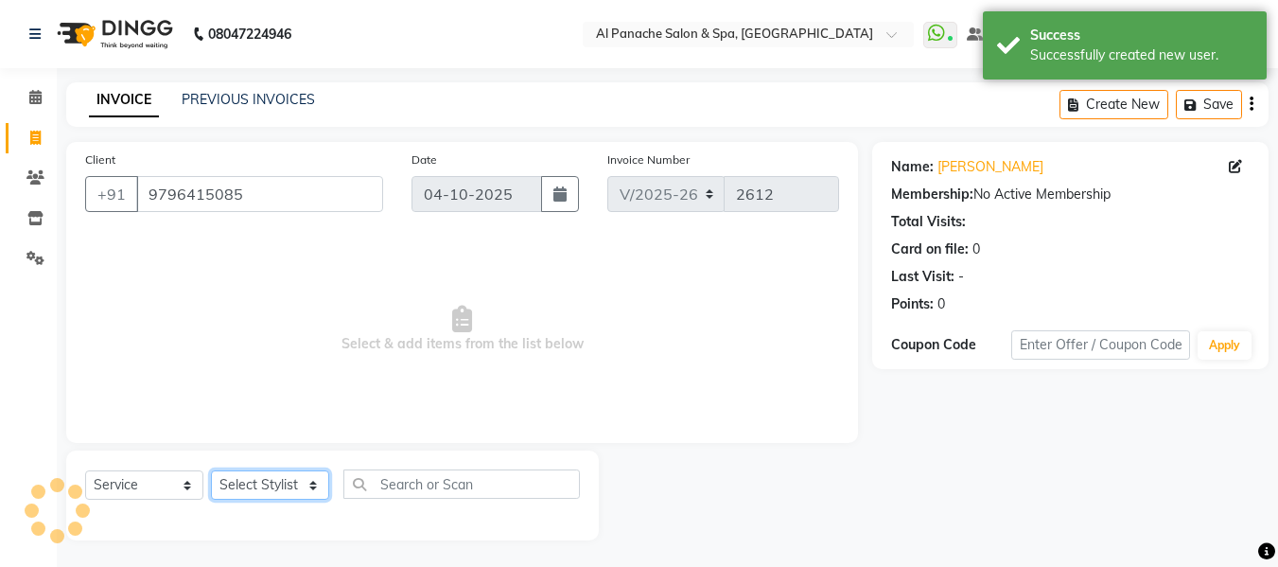
click at [280, 480] on select "Select Stylist [PERSON_NAME] [PERSON_NAME] Baby [PERSON_NAME] Makeup Manager [P…" at bounding box center [270, 484] width 118 height 29
select select "12068"
click at [211, 470] on select "Select Stylist [PERSON_NAME] [PERSON_NAME] Baby [PERSON_NAME] Makeup Manager [P…" at bounding box center [270, 484] width 118 height 29
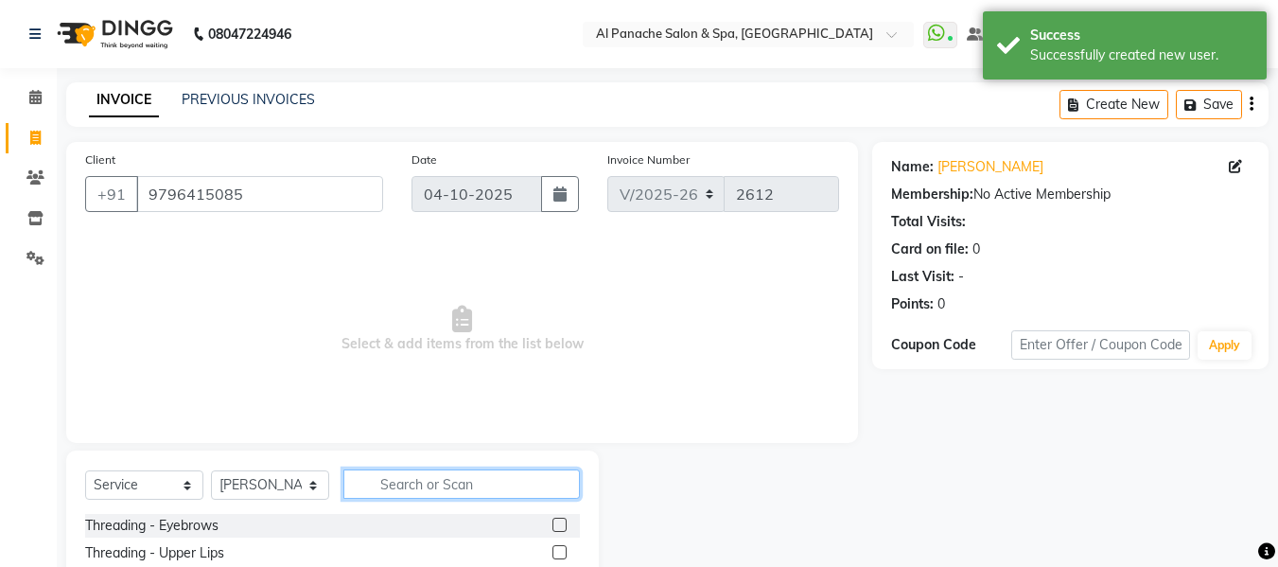
click at [417, 487] on input "text" at bounding box center [461, 483] width 236 height 29
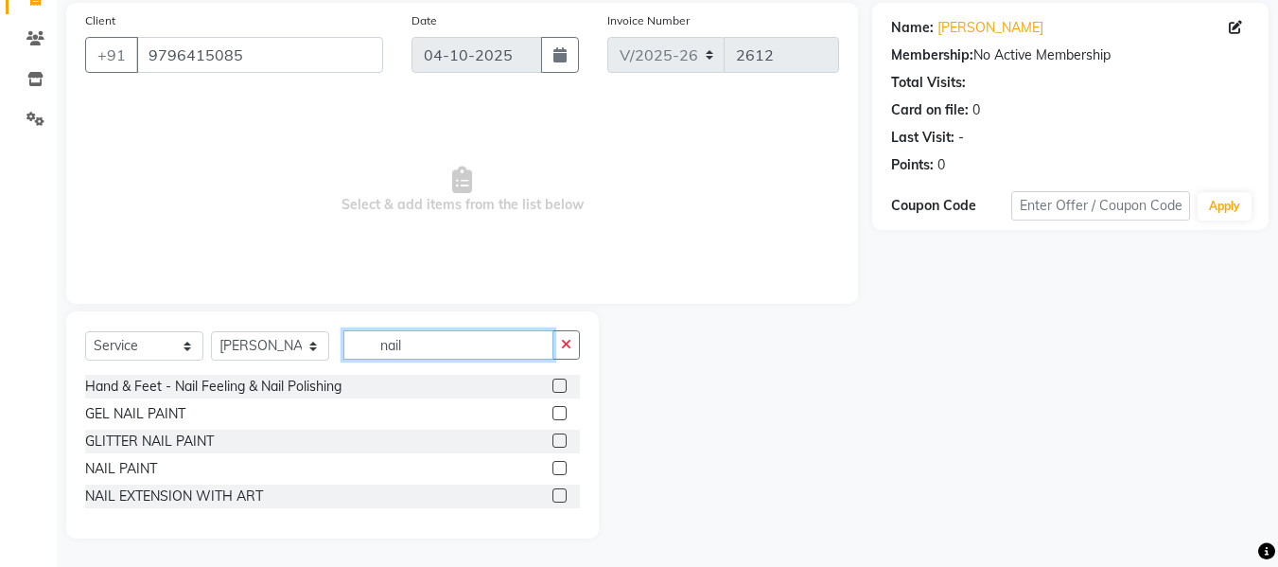
type input "nail"
click at [561, 496] on label at bounding box center [559, 495] width 14 height 14
click at [561, 496] on input "checkbox" at bounding box center [558, 496] width 12 height 12
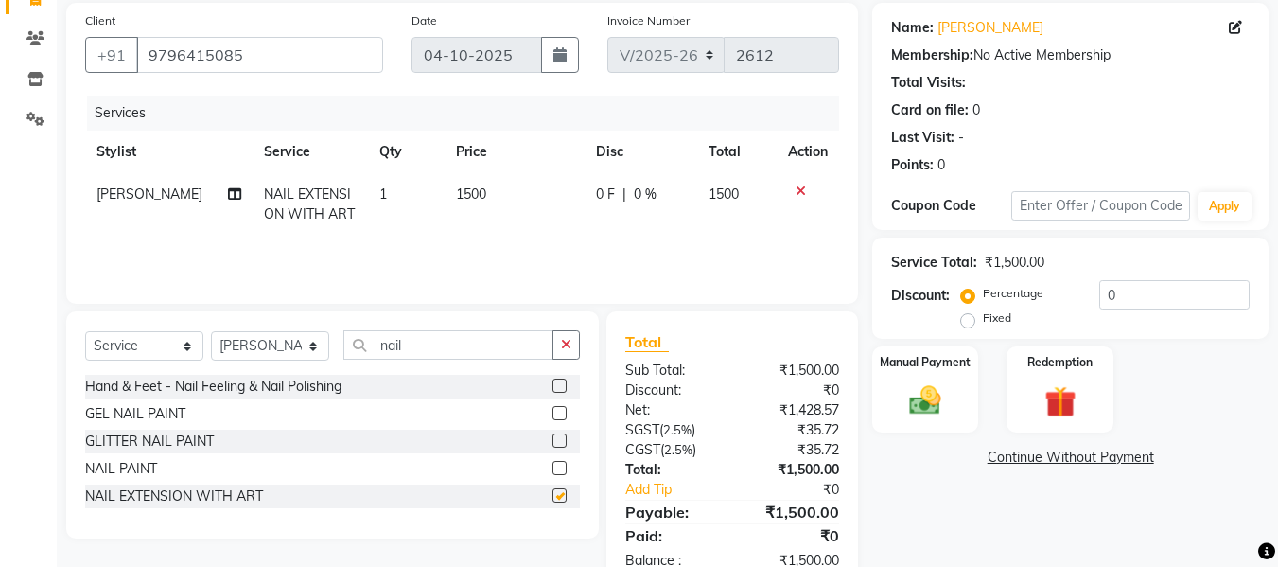
checkbox input "false"
click at [456, 190] on span "1500" at bounding box center [471, 193] width 30 height 17
select select "12068"
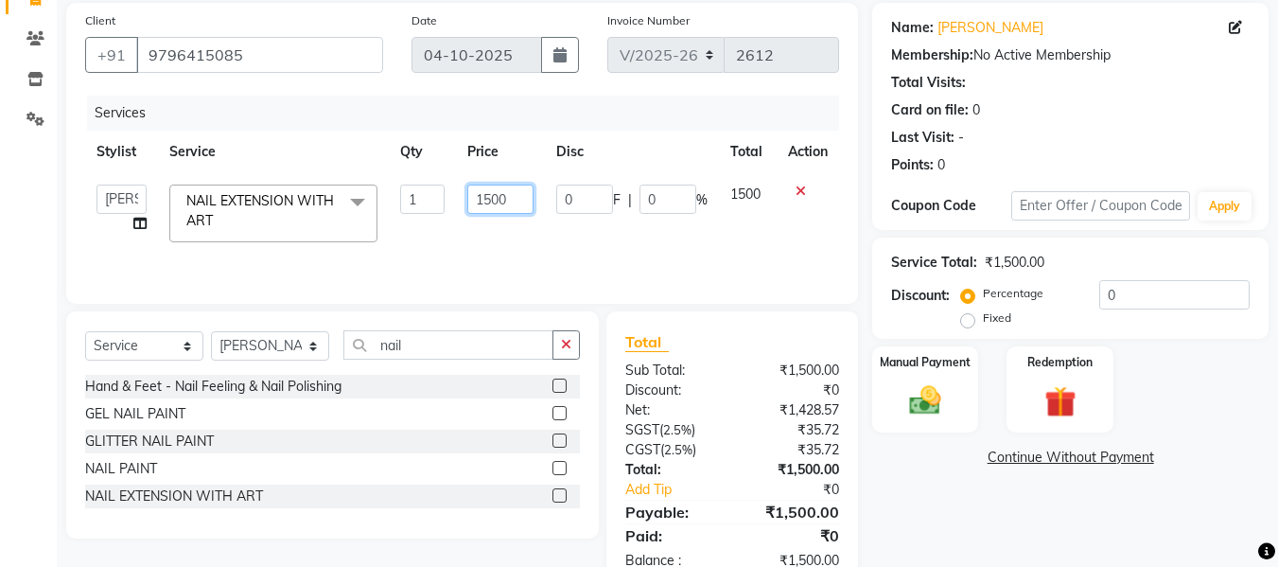
click at [495, 201] on input "1500" at bounding box center [499, 198] width 65 height 29
type input "2000"
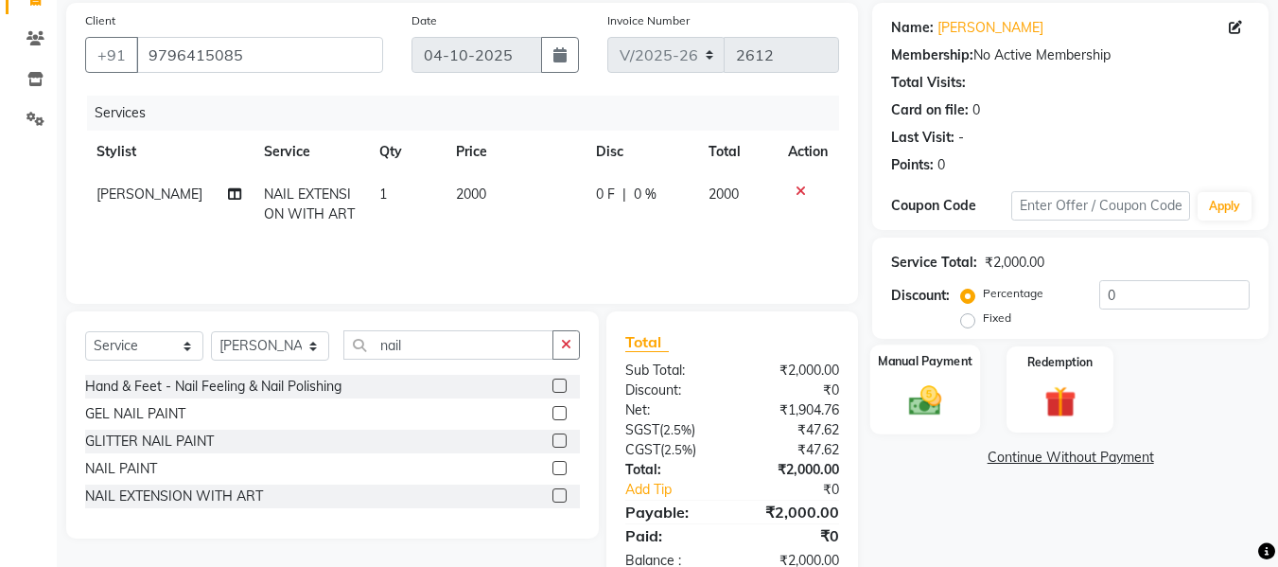
click at [943, 398] on img at bounding box center [925, 400] width 53 height 38
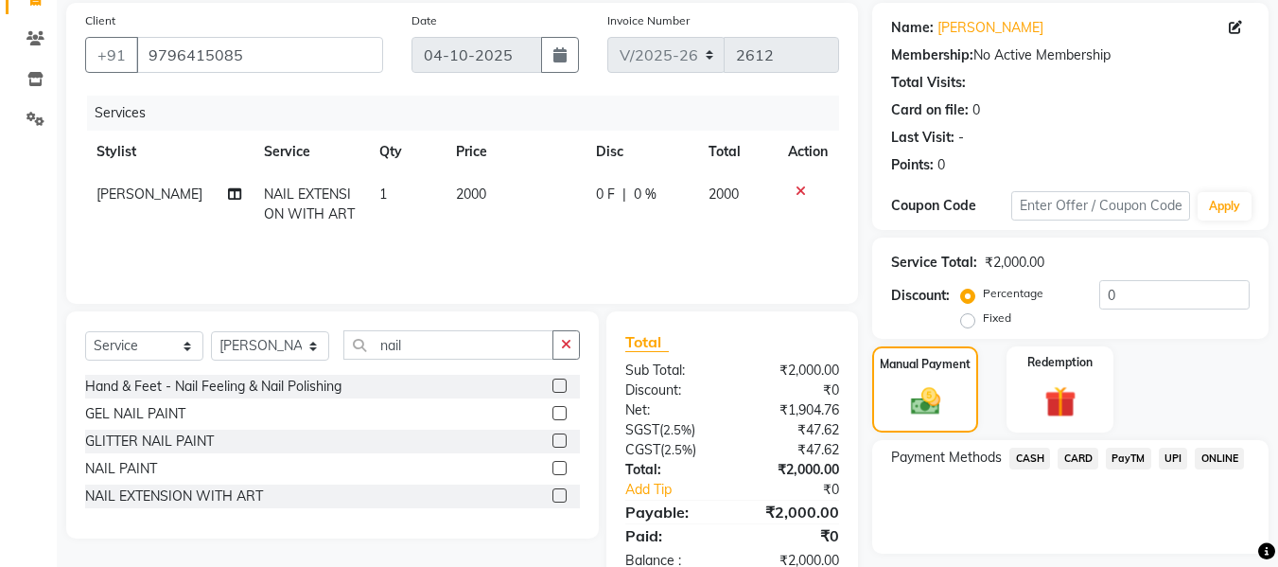
click at [1031, 458] on span "CASH" at bounding box center [1029, 458] width 41 height 22
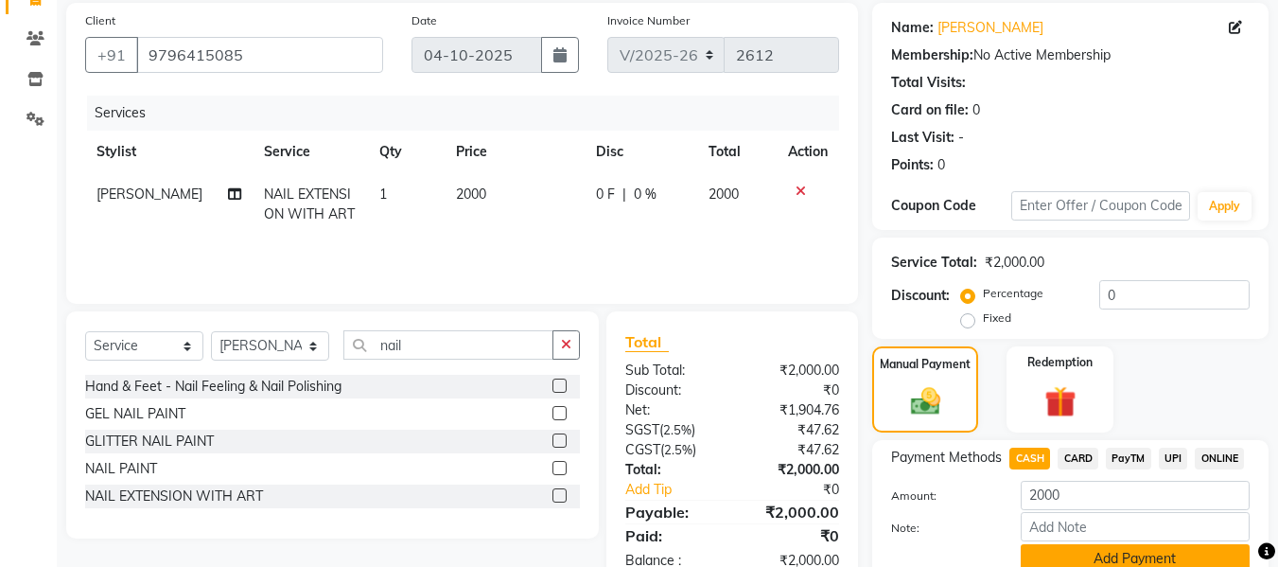
click at [1154, 555] on button "Add Payment" at bounding box center [1135, 558] width 229 height 29
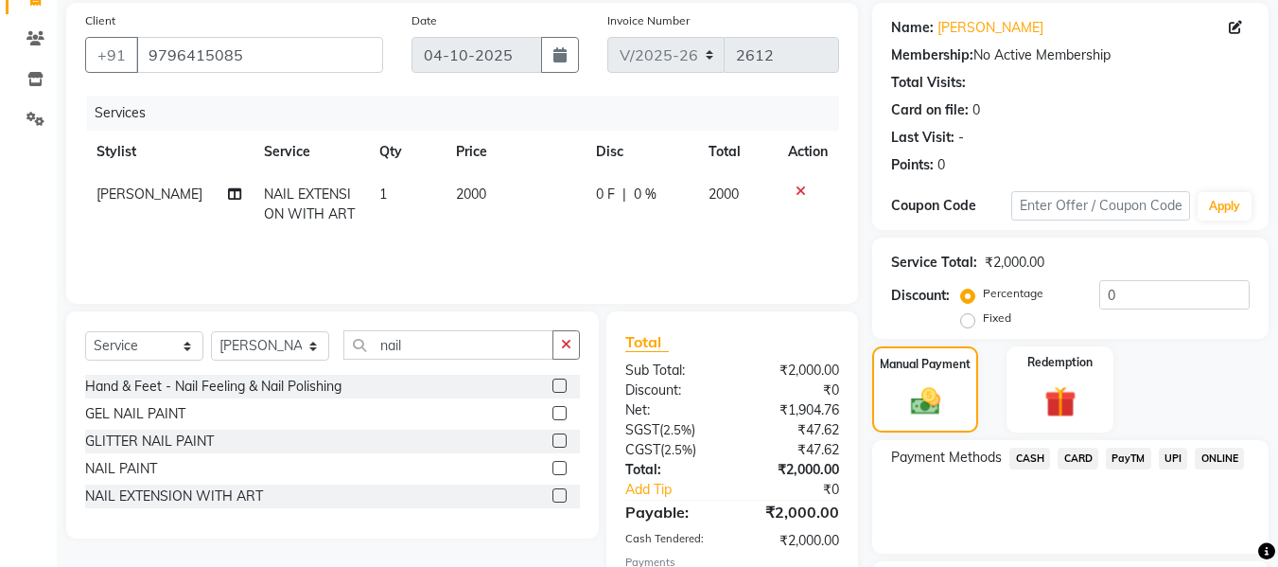
scroll to position [300, 0]
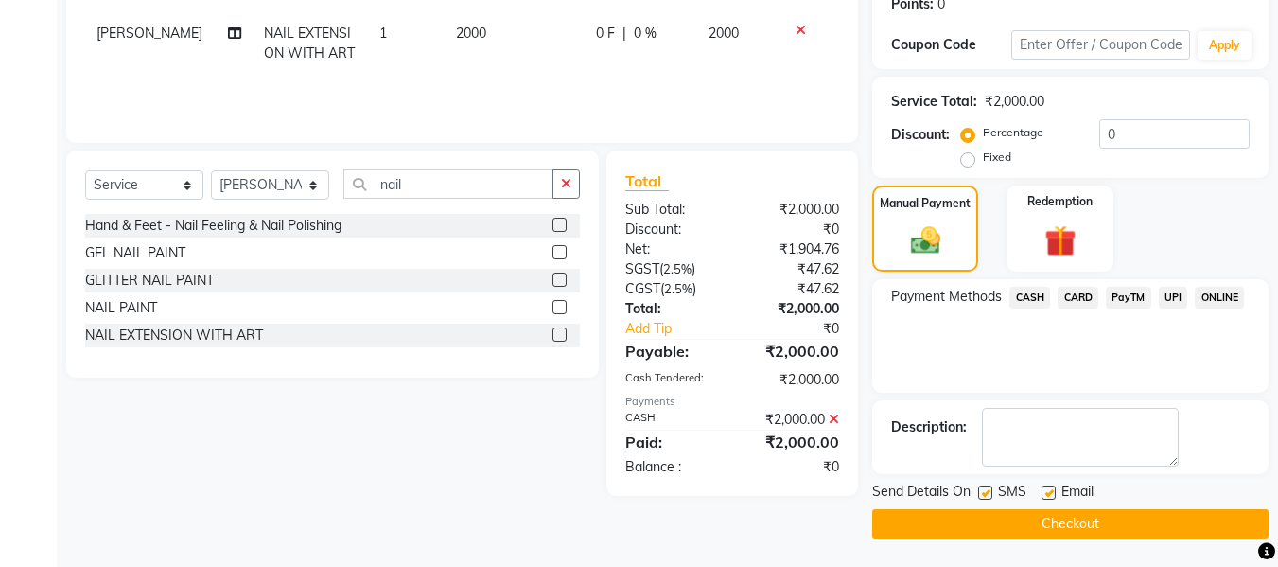
click at [1119, 534] on button "Checkout" at bounding box center [1070, 523] width 396 height 29
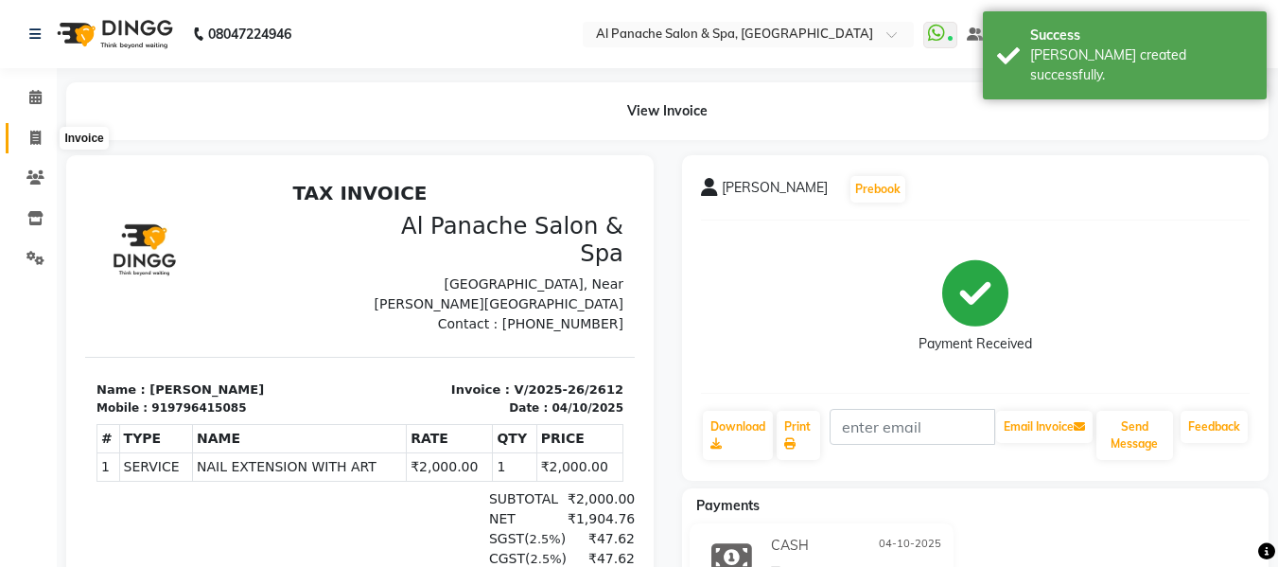
click at [31, 134] on icon at bounding box center [35, 138] width 10 height 14
select select "751"
select select "service"
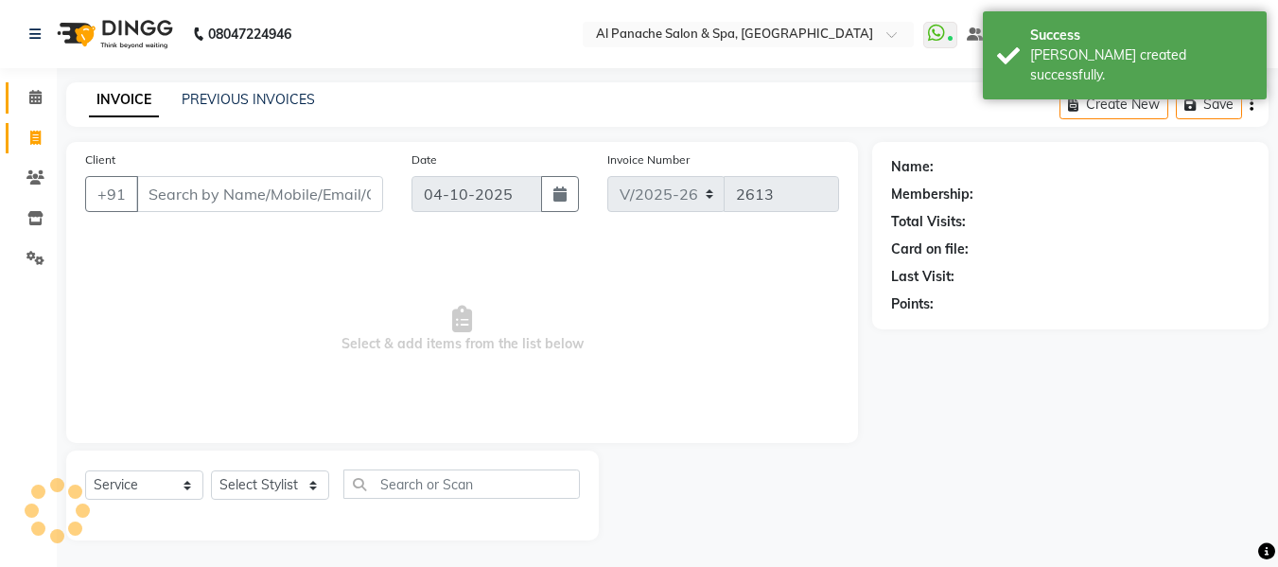
scroll to position [2, 0]
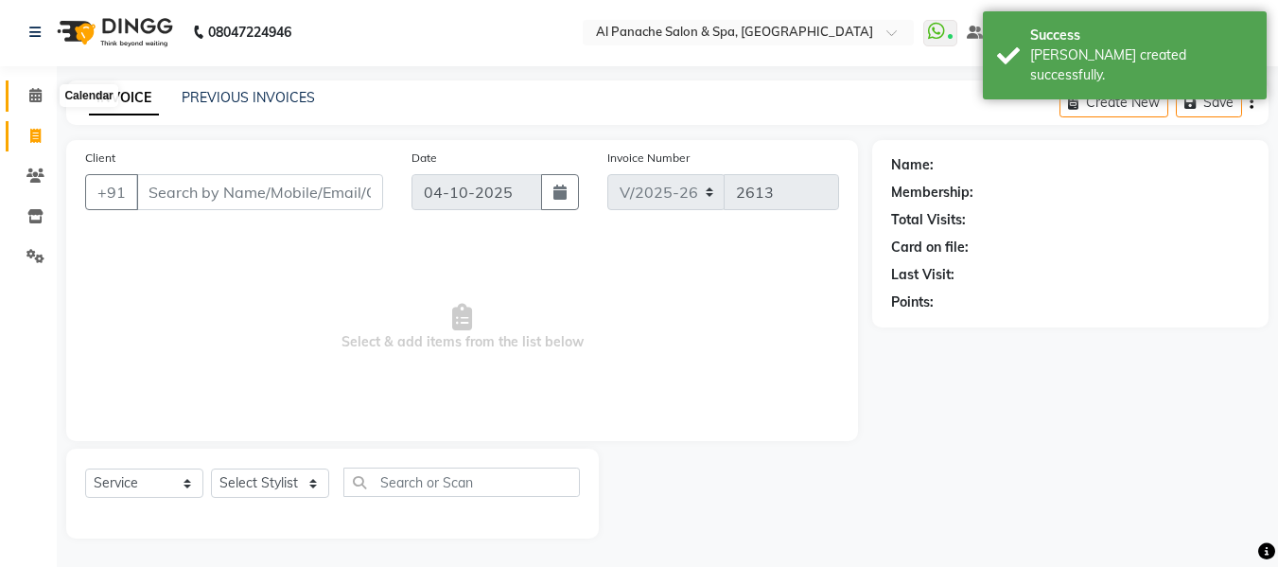
click at [37, 93] on icon at bounding box center [35, 95] width 12 height 14
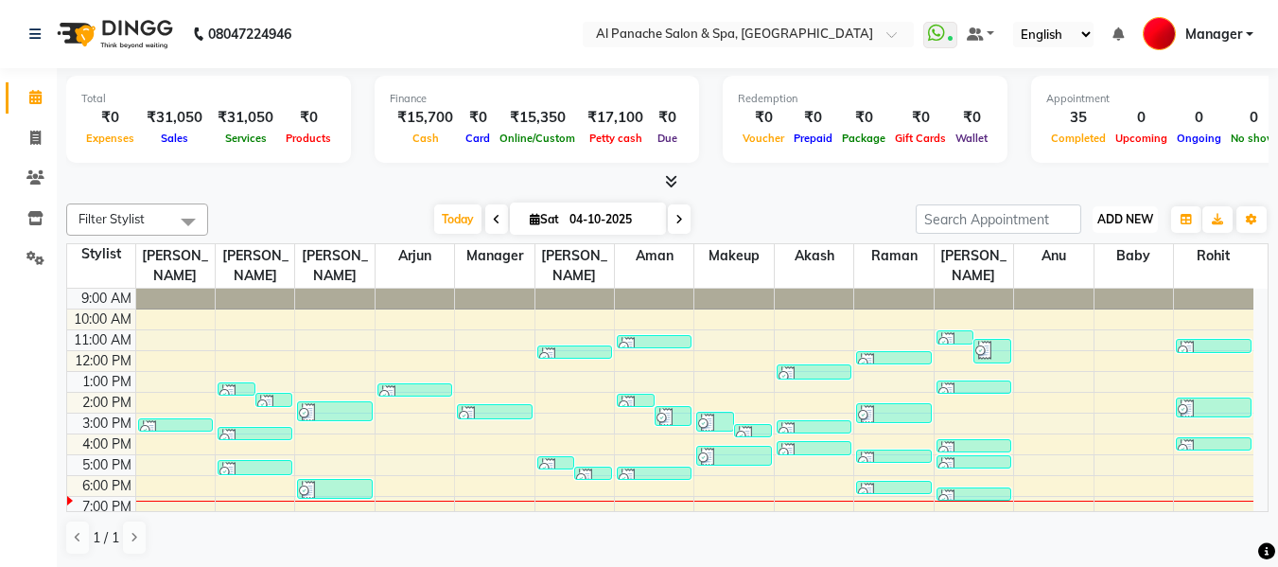
click at [1117, 228] on button "ADD NEW Toggle Dropdown" at bounding box center [1124, 219] width 65 height 26
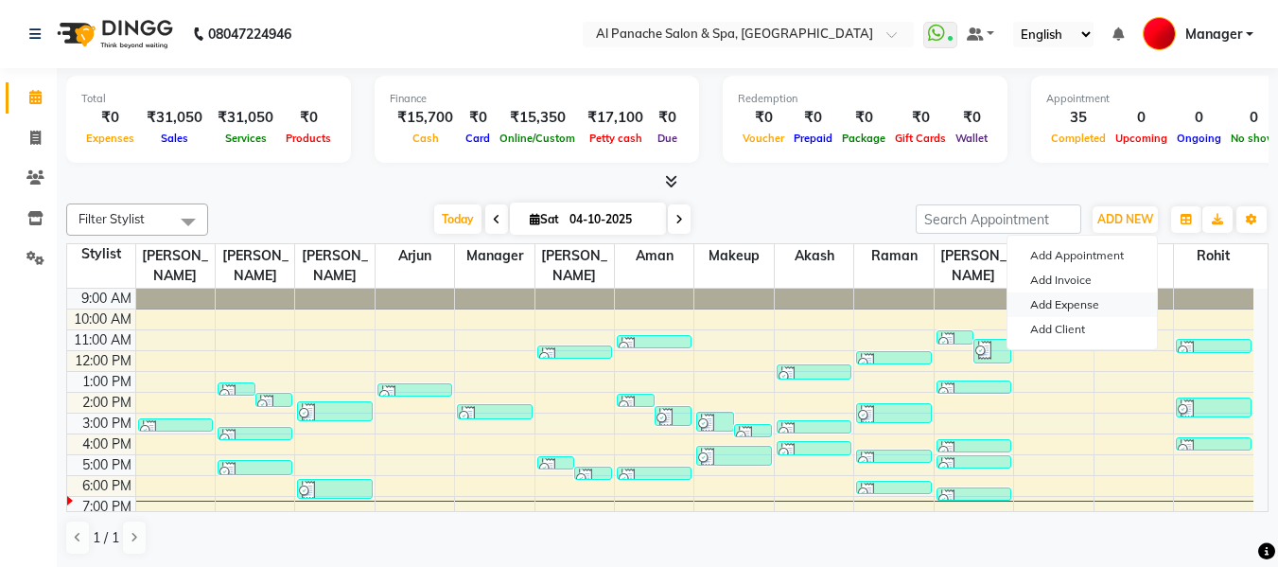
click at [1075, 301] on link "Add Expense" at bounding box center [1081, 304] width 149 height 25
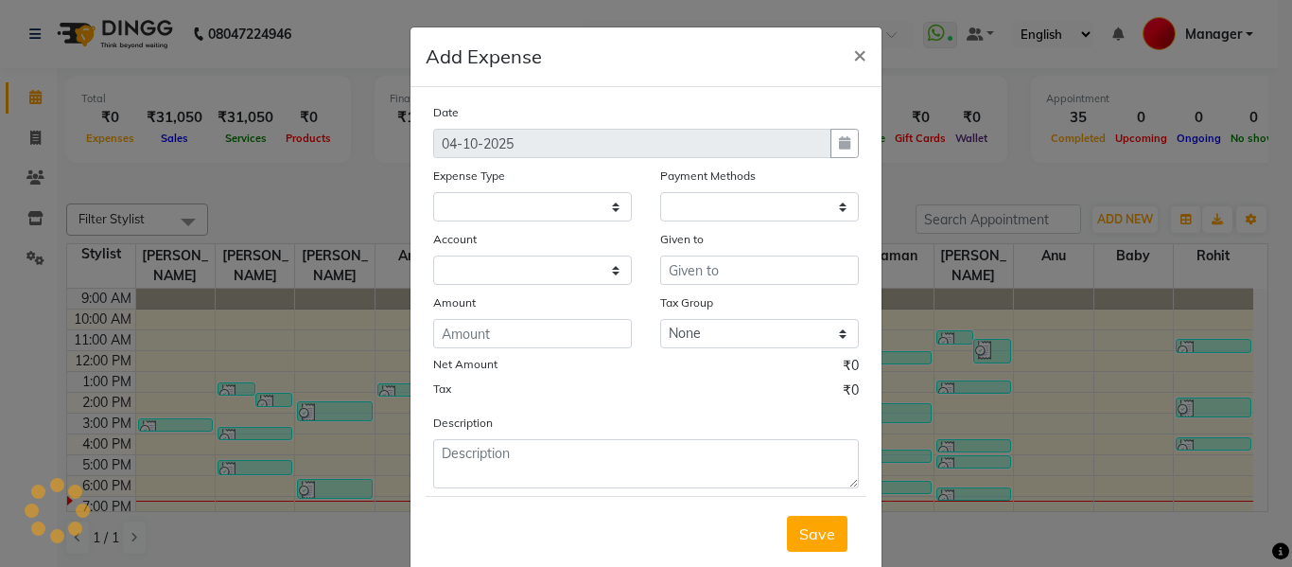
select select
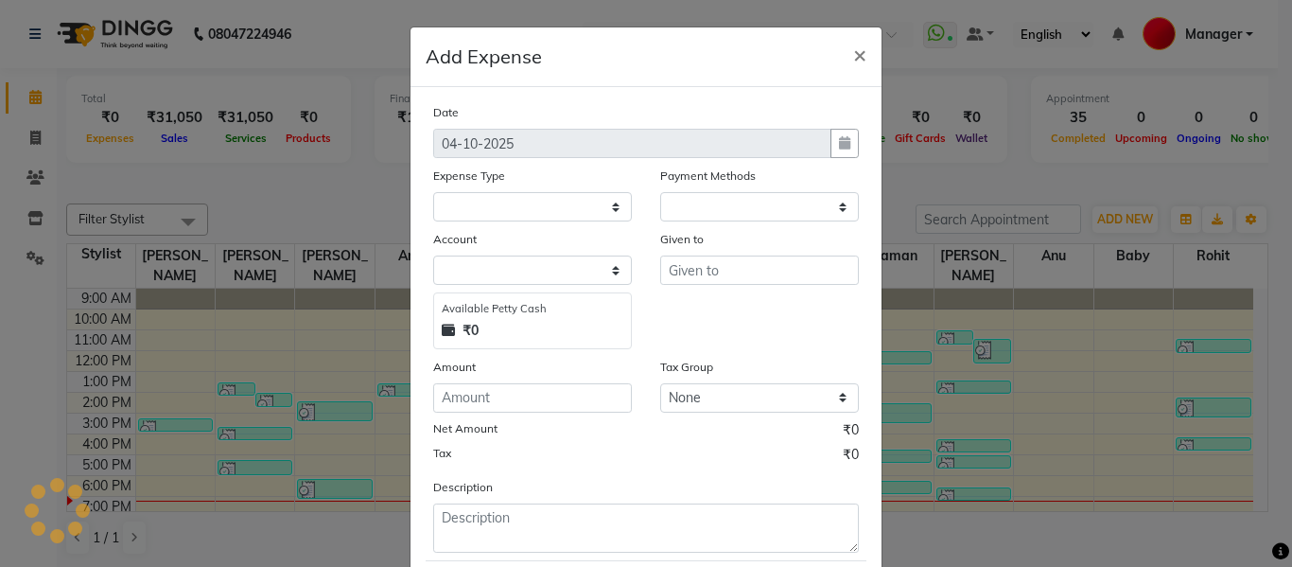
select select "1"
select select "2180"
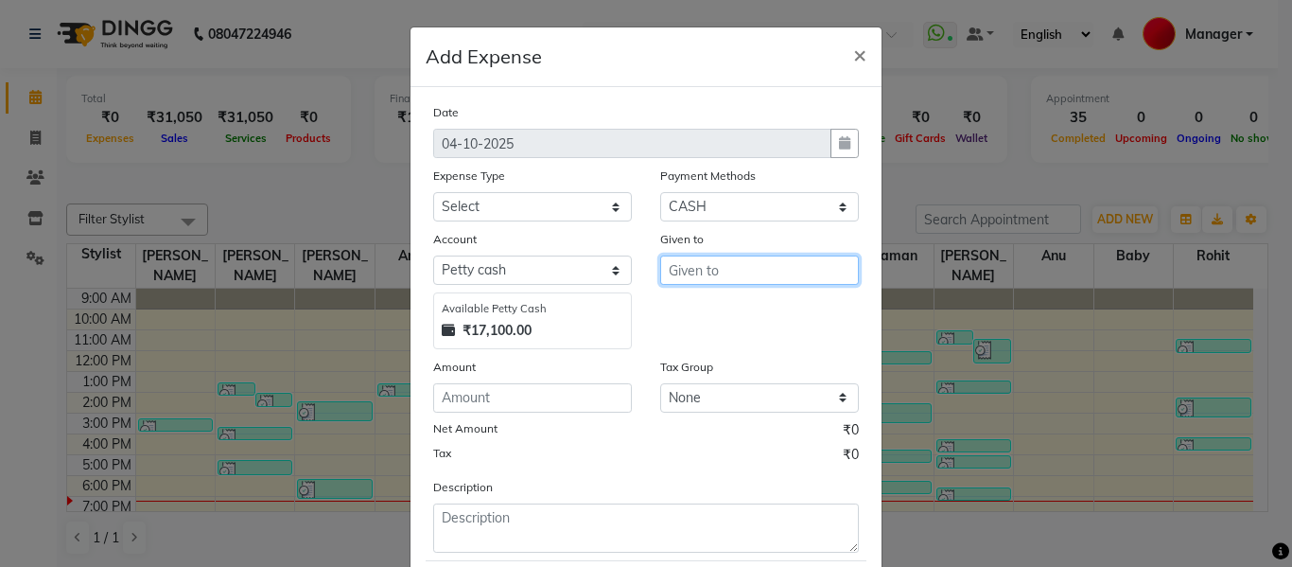
click at [716, 276] on input "text" at bounding box center [759, 269] width 199 height 29
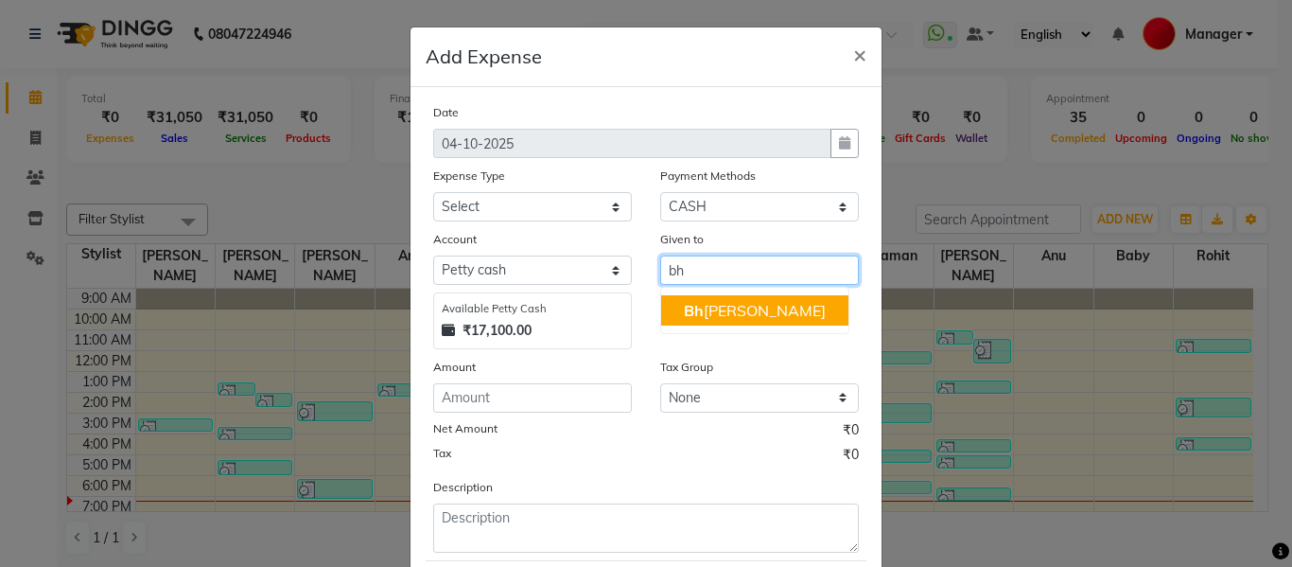
click at [717, 315] on ngb-highlight "Bh [PERSON_NAME]" at bounding box center [755, 310] width 142 height 19
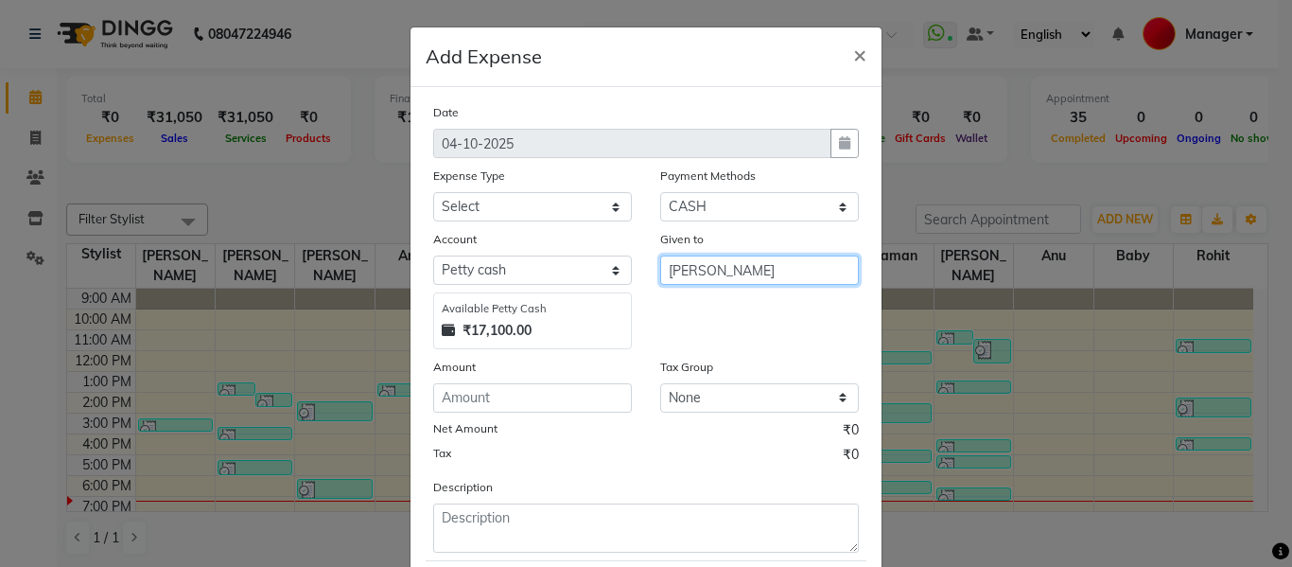
type input "[PERSON_NAME]"
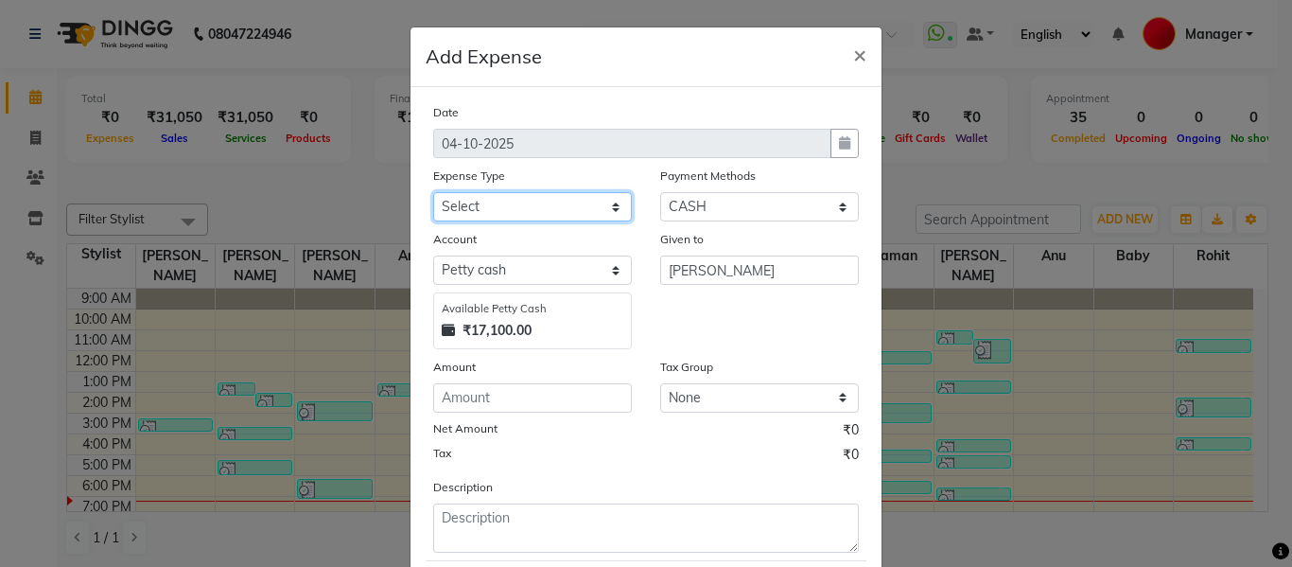
click at [477, 210] on select "Select Advance Salary Bank charges Car maintenance Cash transfer to bank Cash t…" at bounding box center [532, 206] width 199 height 29
select select "4766"
click at [433, 192] on select "Select Advance Salary Bank charges Car maintenance Cash transfer to bank Cash t…" at bounding box center [532, 206] width 199 height 29
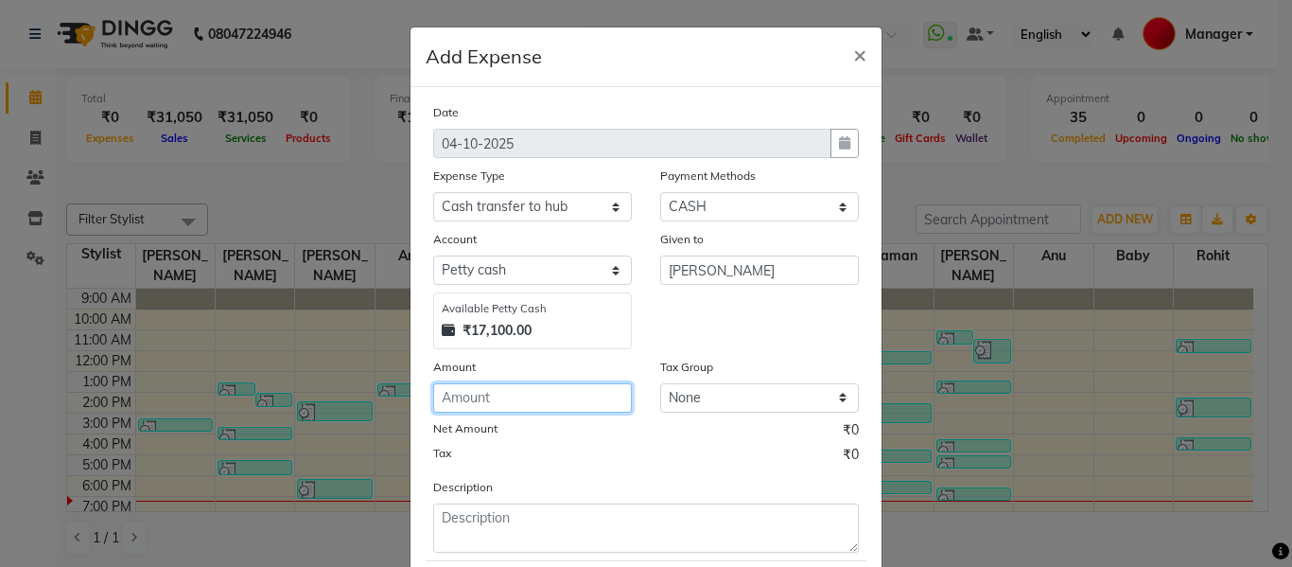
click at [481, 405] on input "number" at bounding box center [532, 397] width 199 height 29
type input "15030"
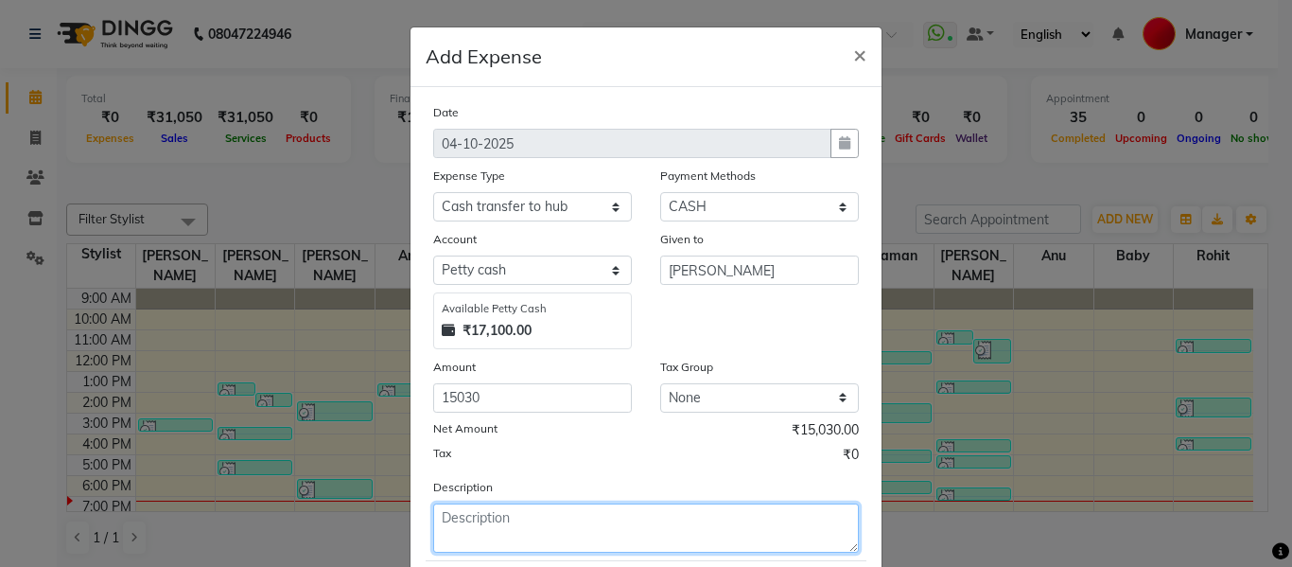
click at [470, 538] on textarea at bounding box center [646, 527] width 426 height 49
type textarea "given to mam"
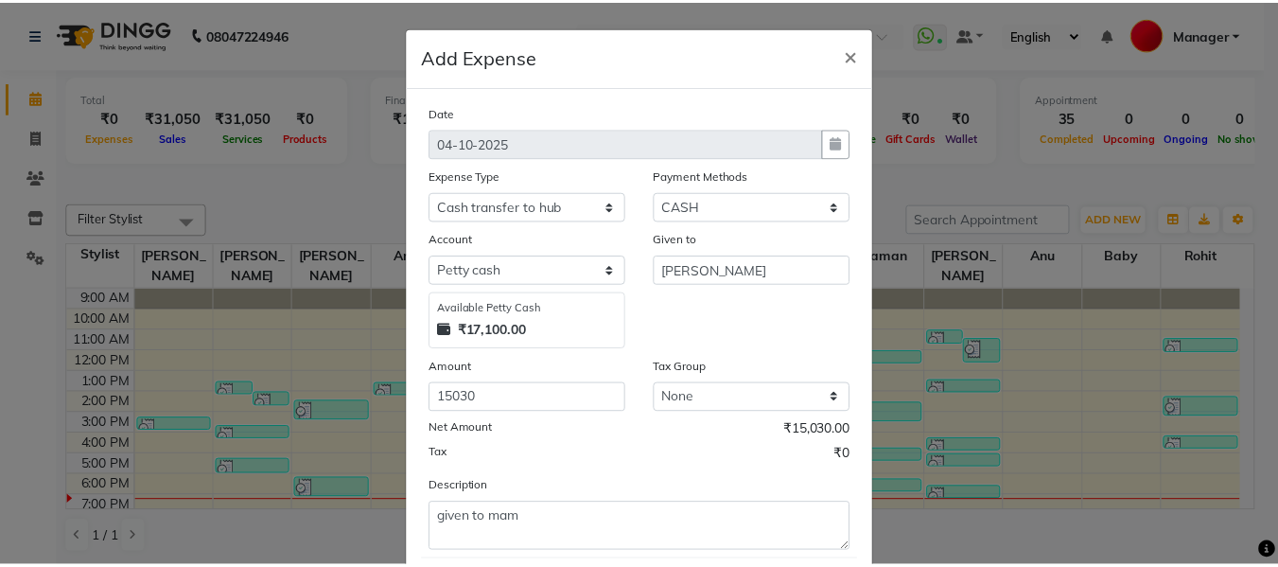
scroll to position [111, 0]
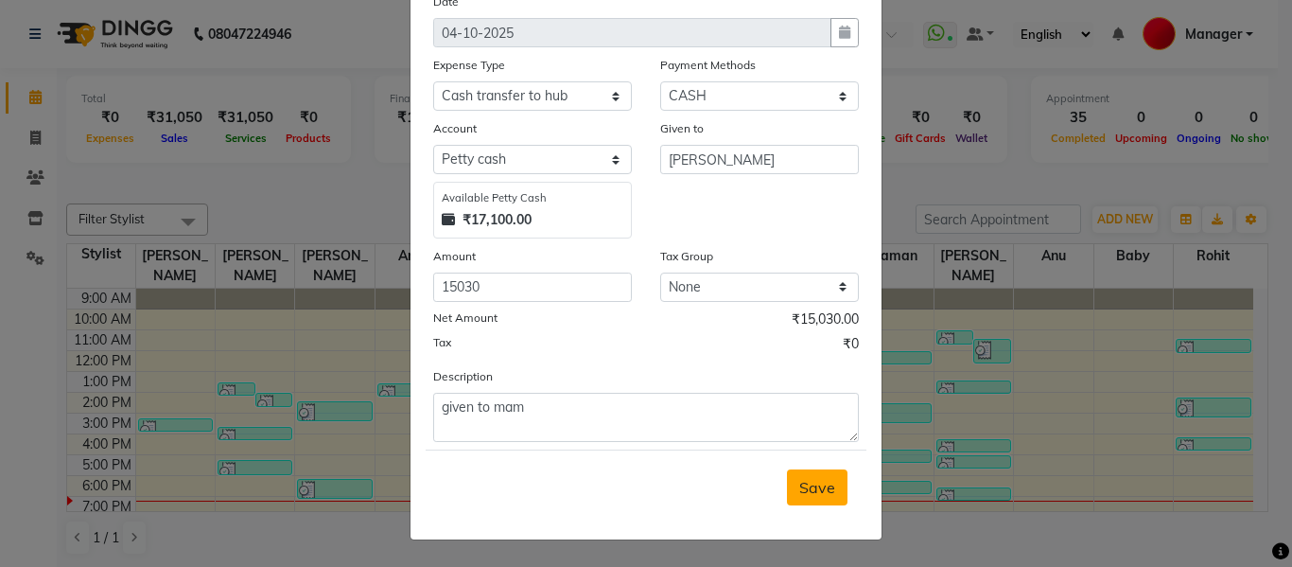
click at [820, 486] on span "Save" at bounding box center [817, 487] width 36 height 19
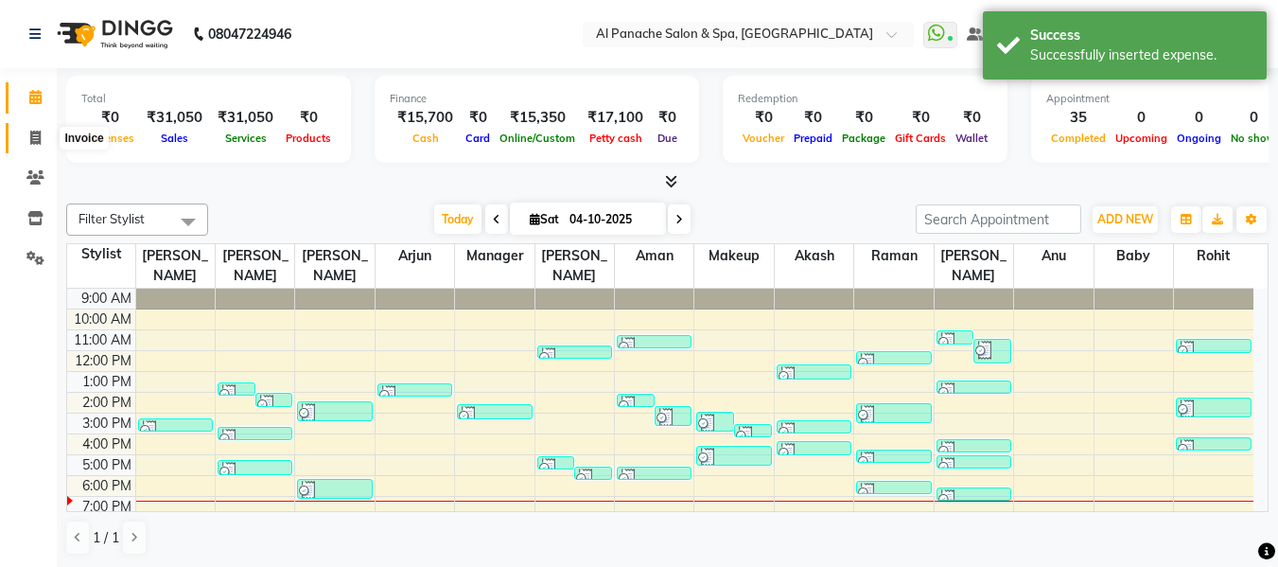
click at [38, 133] on icon at bounding box center [35, 138] width 10 height 14
select select "service"
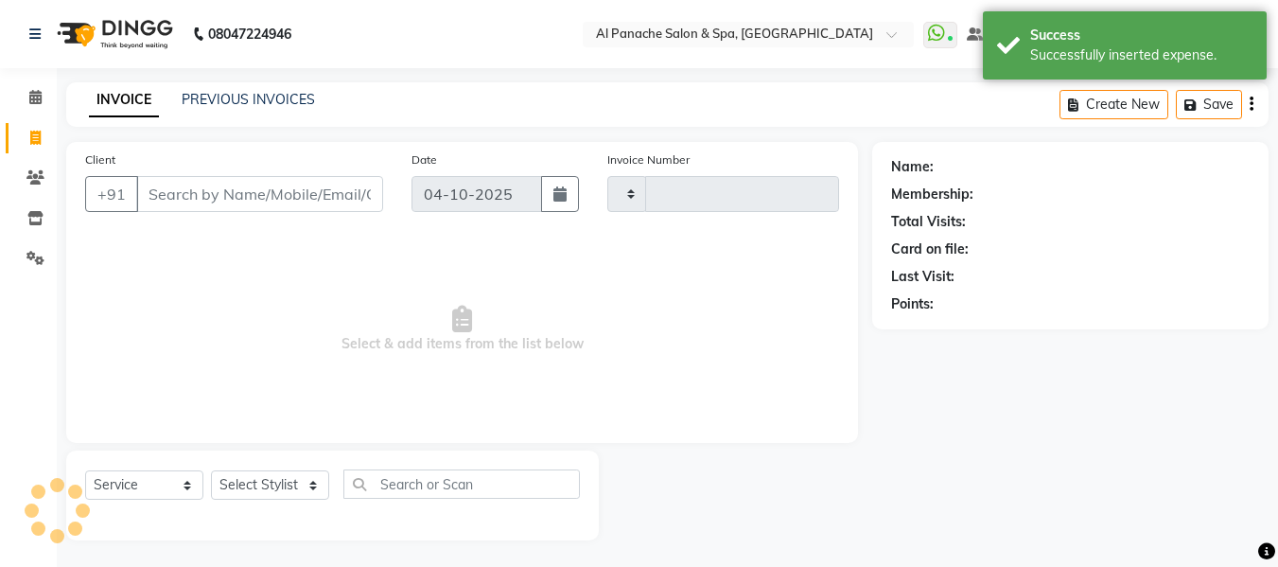
type input "2613"
select select "751"
click at [40, 98] on icon at bounding box center [35, 97] width 12 height 14
